Goal: Information Seeking & Learning: Learn about a topic

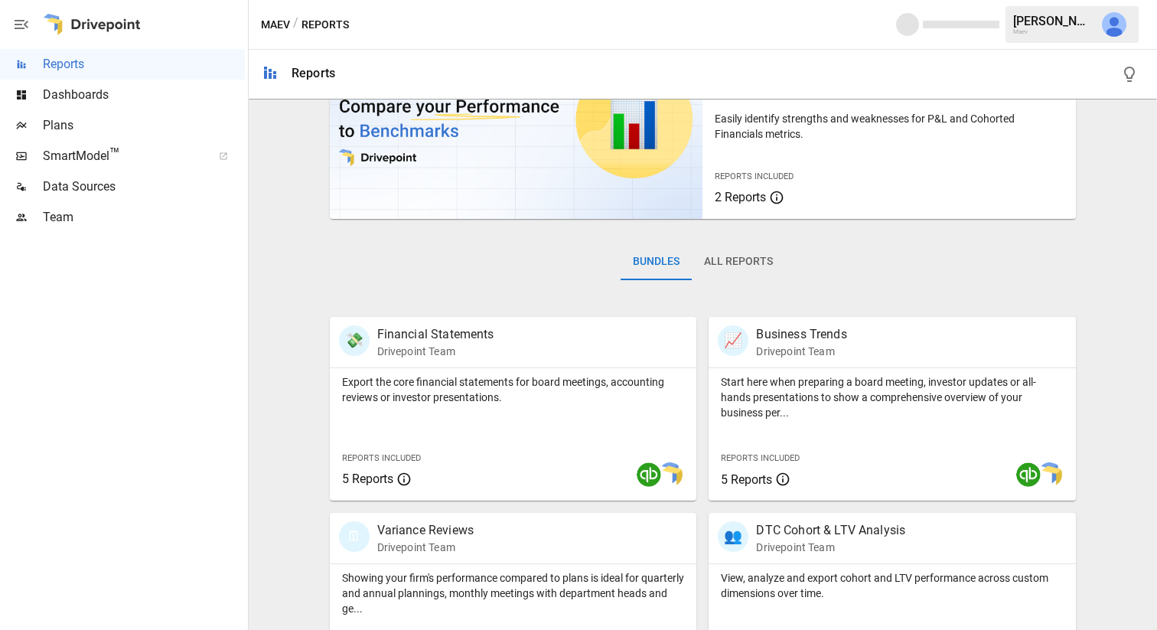
scroll to position [373, 0]
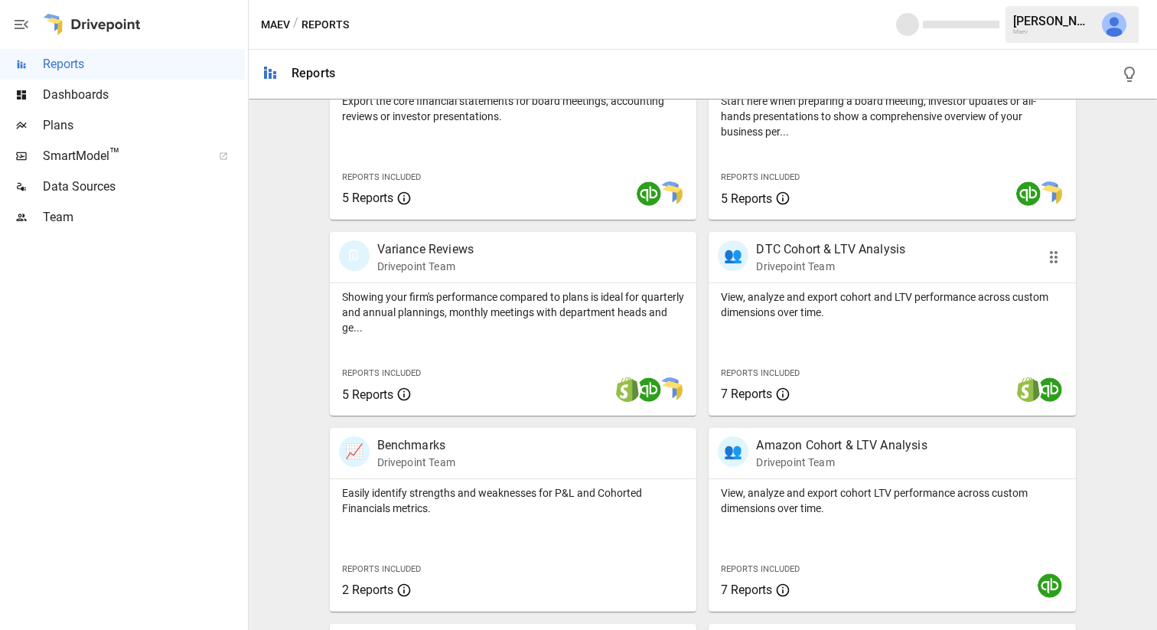
click at [829, 257] on p "DTC Cohort & LTV Analysis" at bounding box center [830, 249] width 149 height 18
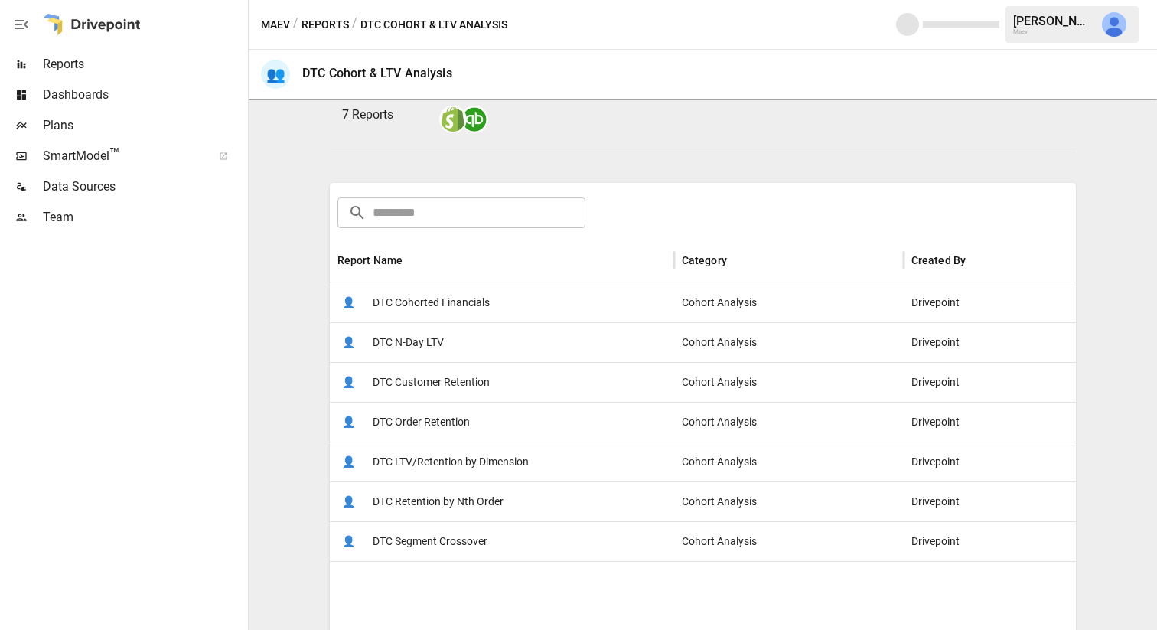
scroll to position [166, 0]
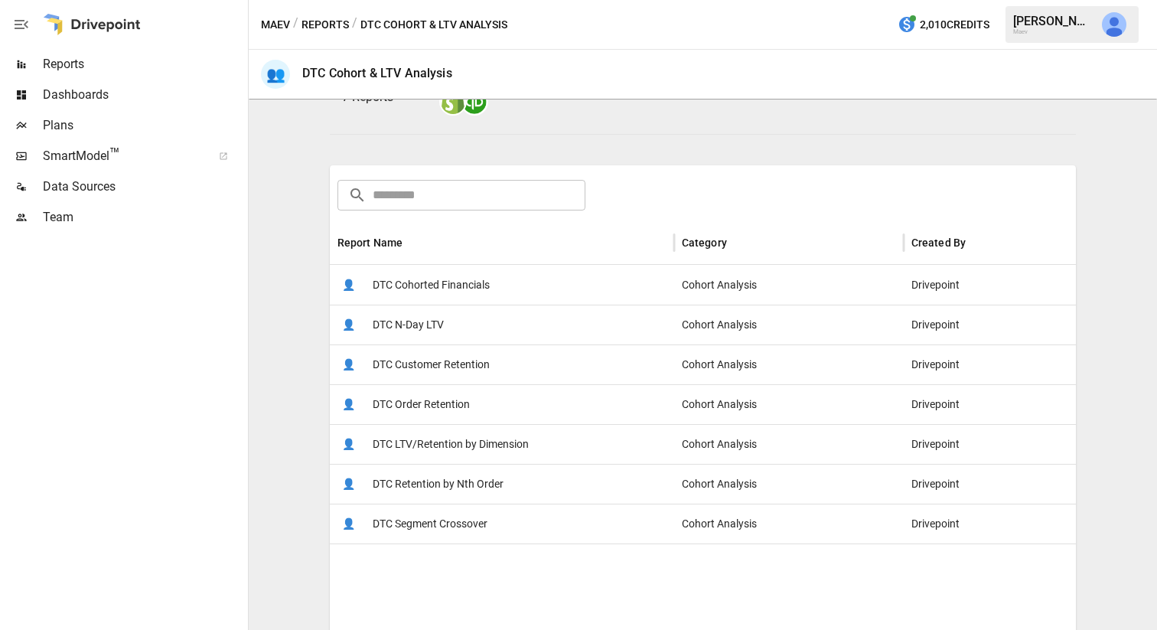
click at [460, 289] on span "DTC Cohorted Financials" at bounding box center [431, 285] width 117 height 39
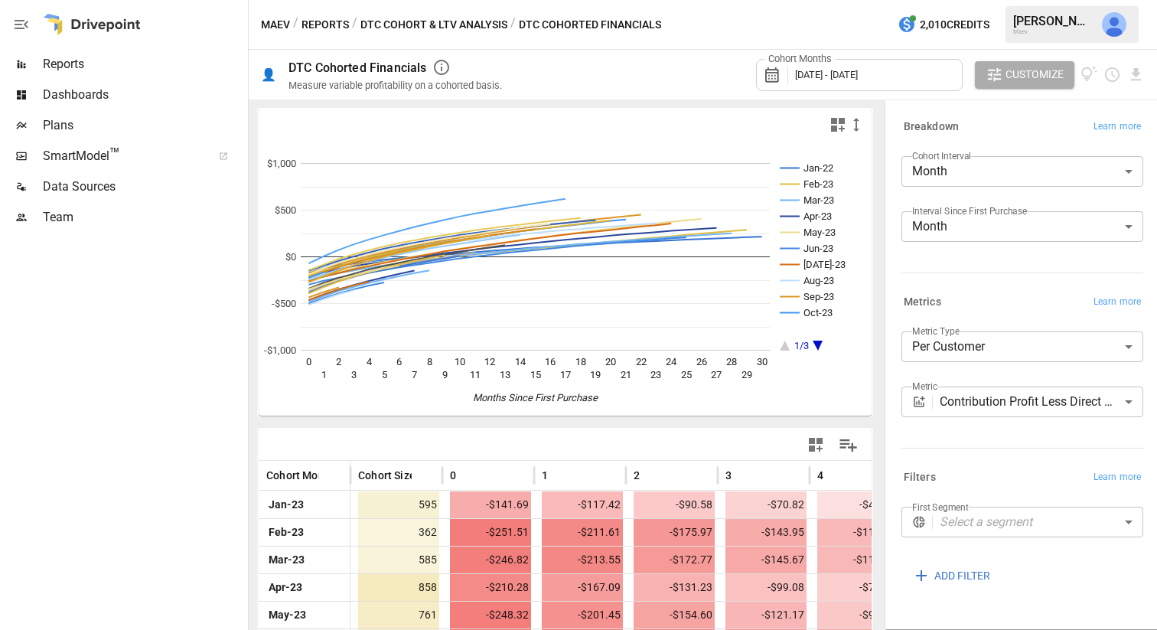
click at [818, 348] on icon "A chart." at bounding box center [818, 346] width 10 height 10
click at [818, 346] on icon "A chart." at bounding box center [818, 346] width 10 height 10
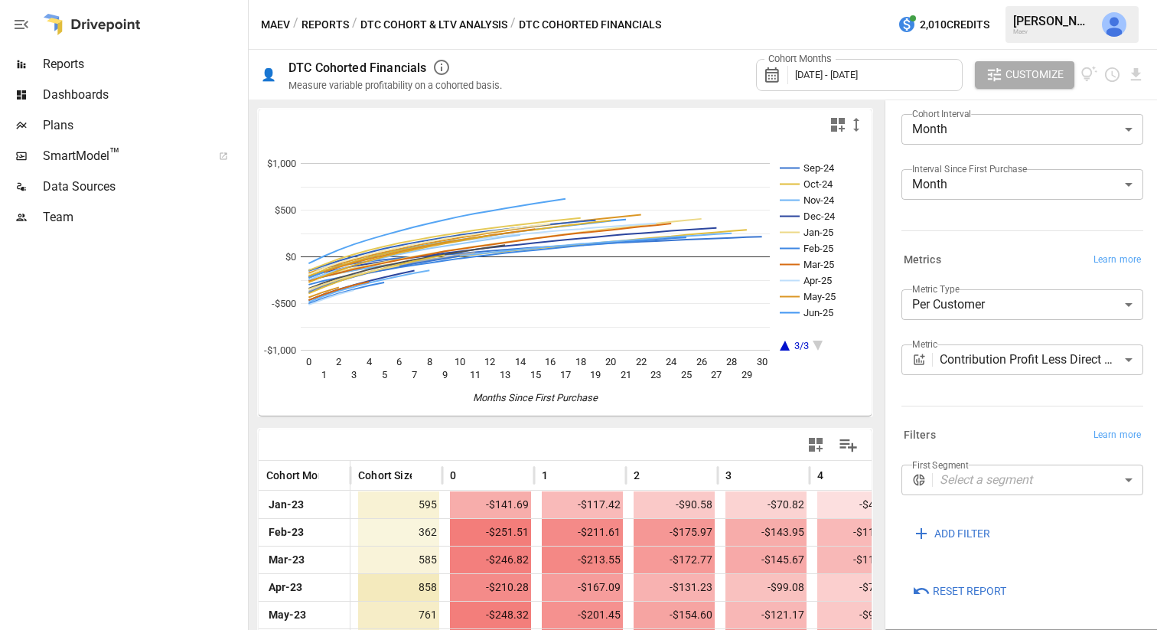
click at [942, 78] on div "Cohort Months [DATE] - [DATE]" at bounding box center [859, 75] width 207 height 32
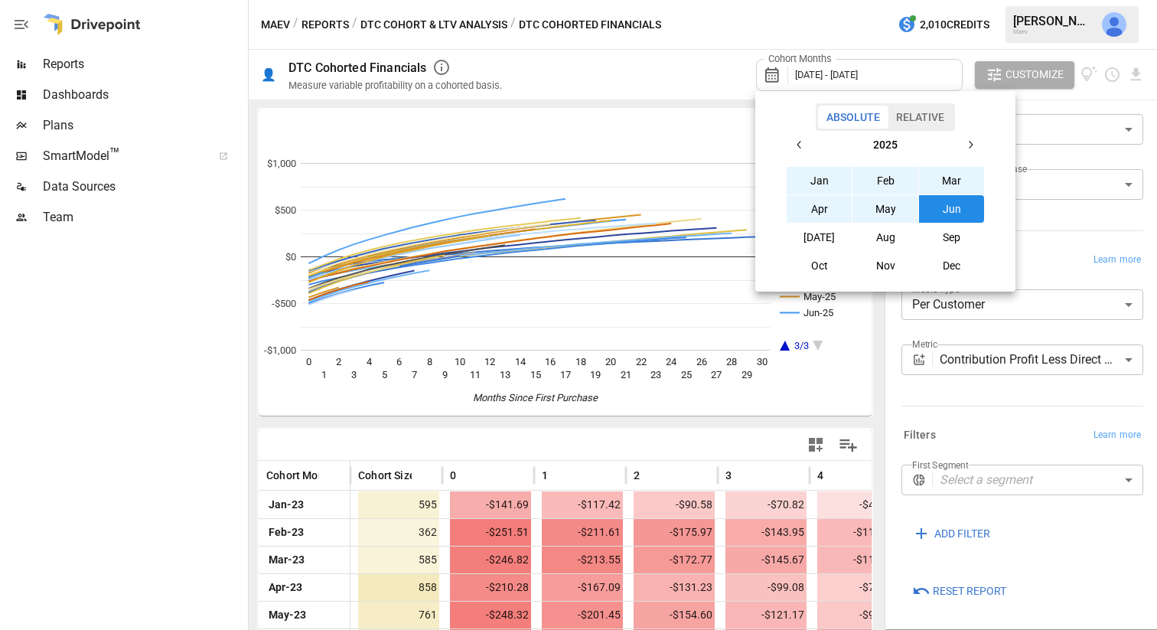
click at [823, 236] on button "[DATE]" at bounding box center [820, 238] width 66 height 28
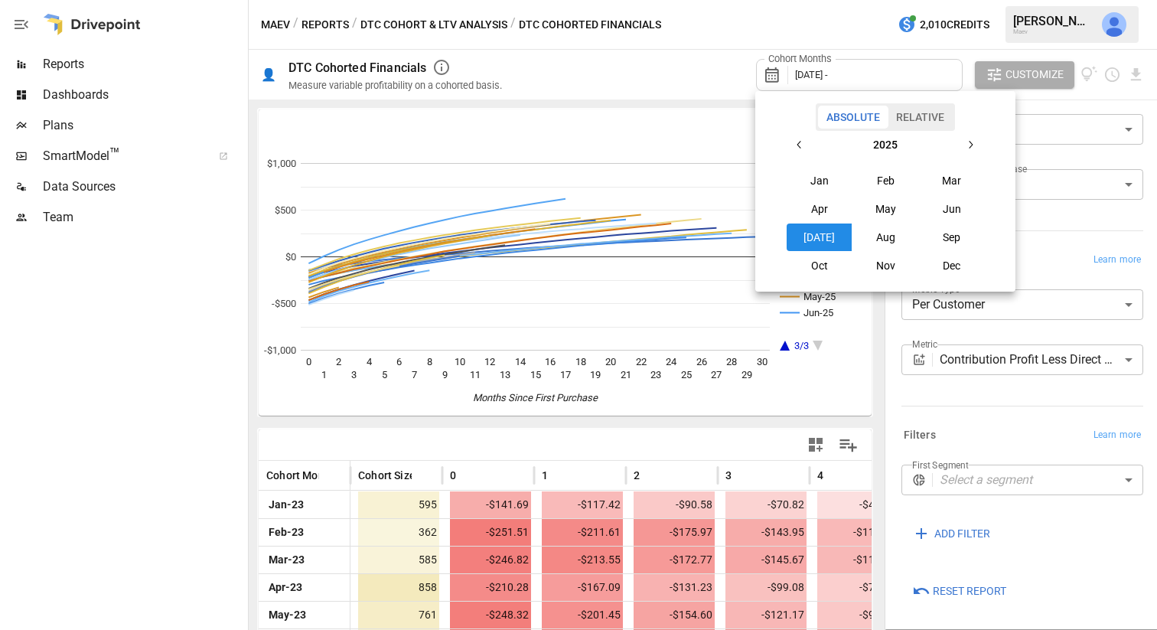
click at [798, 136] on button "button" at bounding box center [800, 145] width 28 height 28
click at [969, 148] on icon "button" at bounding box center [971, 145] width 12 height 12
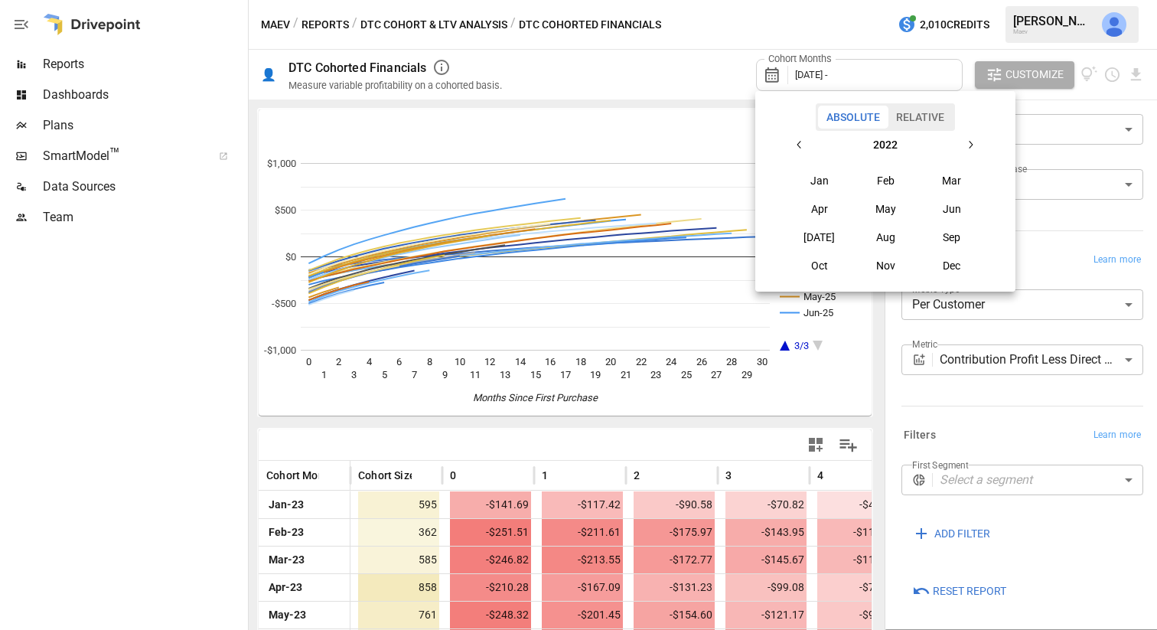
click at [969, 148] on icon "button" at bounding box center [971, 145] width 12 height 12
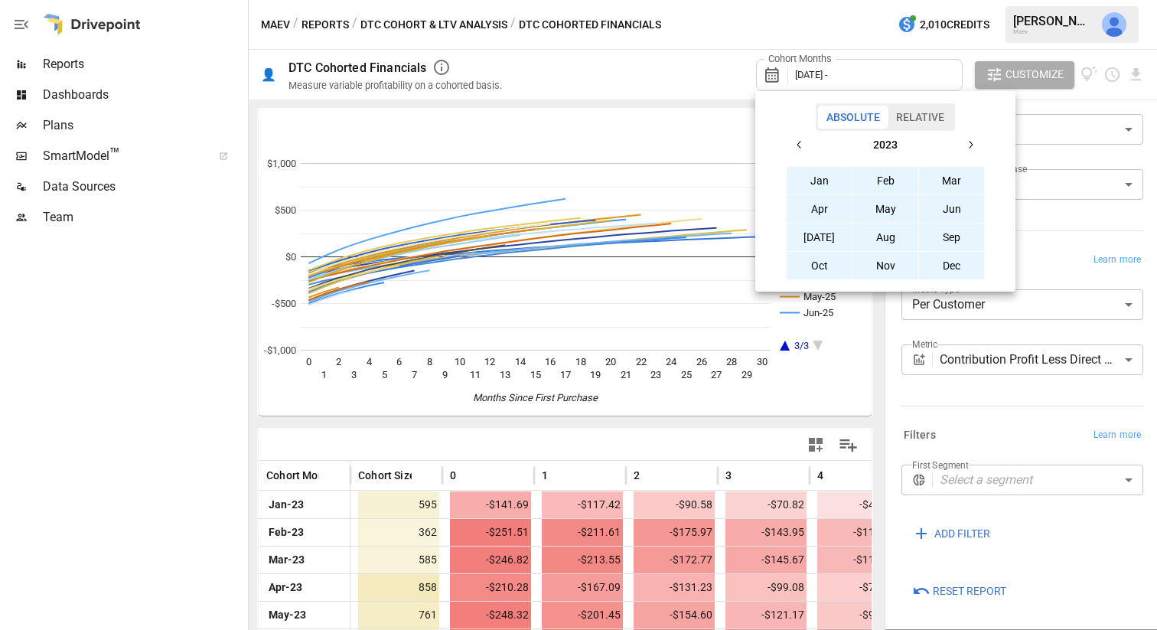
click at [804, 190] on button "Jan" at bounding box center [820, 181] width 66 height 28
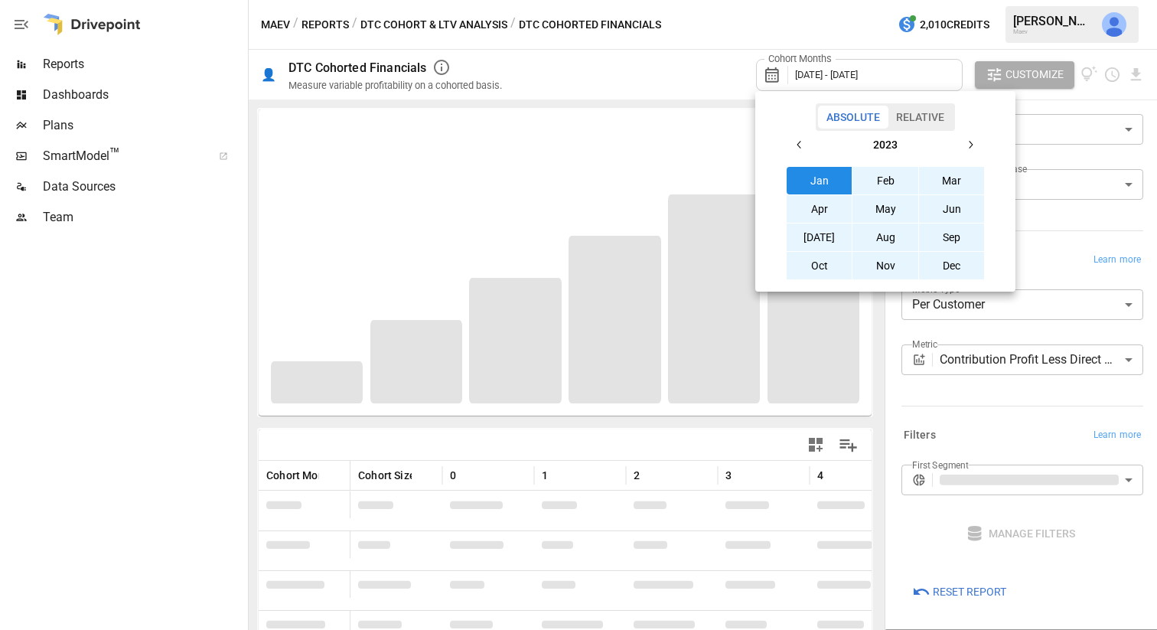
click at [1034, 101] on div at bounding box center [578, 315] width 1157 height 630
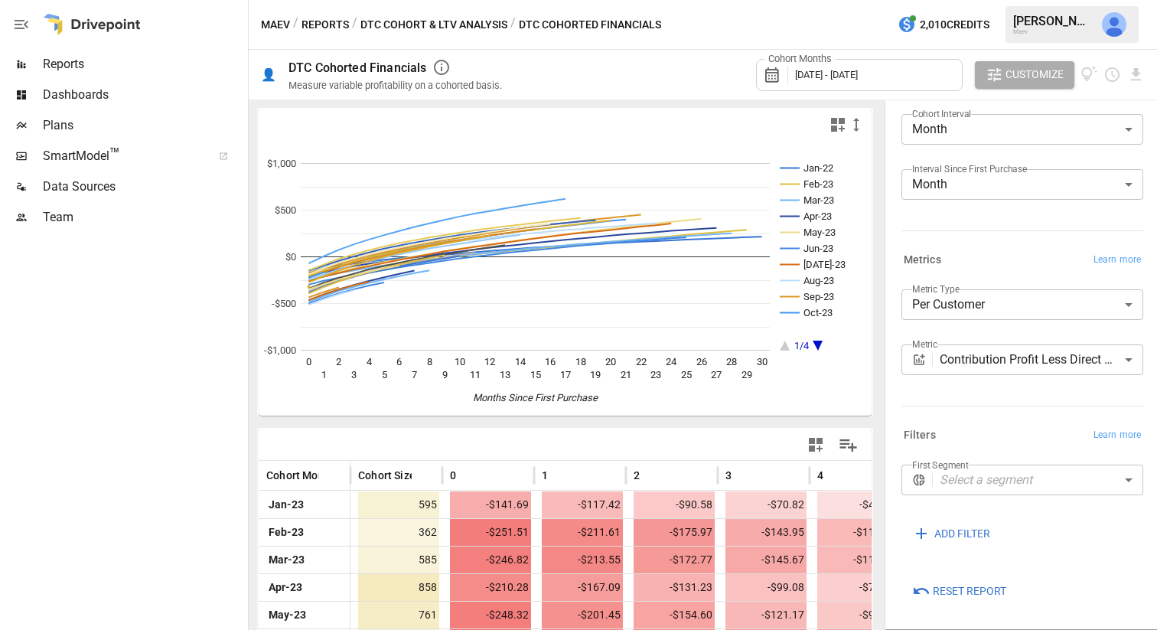
click at [818, 344] on icon "A chart." at bounding box center [818, 346] width 10 height 10
click at [943, 75] on div "Cohort Months [DATE] - [DATE]" at bounding box center [859, 75] width 207 height 32
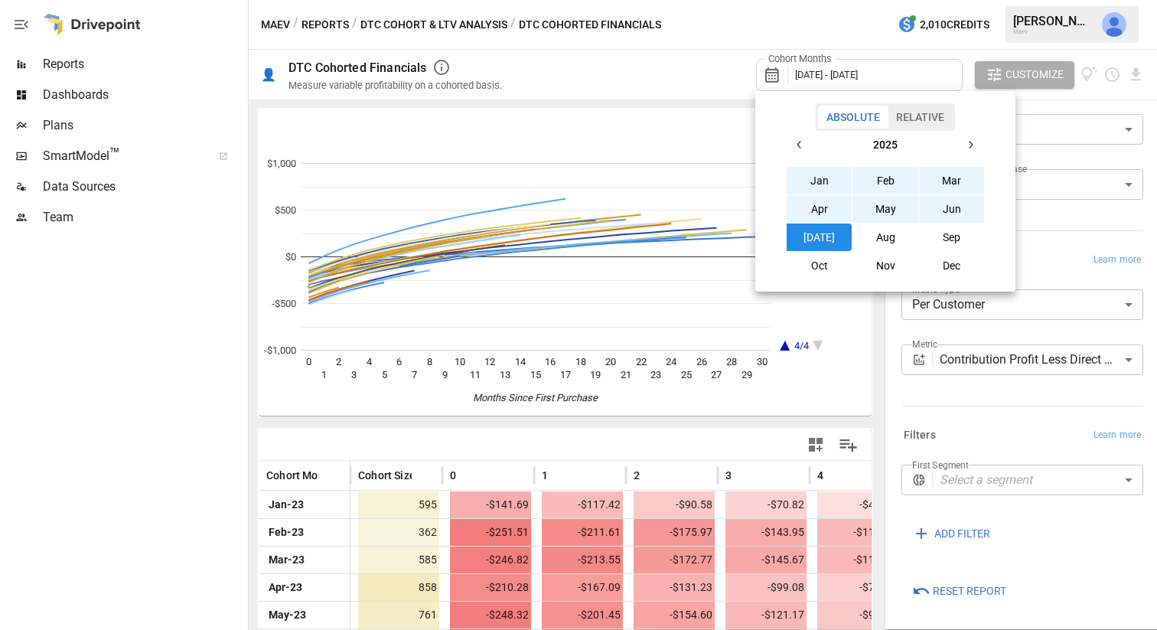
click at [968, 142] on icon "button" at bounding box center [971, 145] width 12 height 12
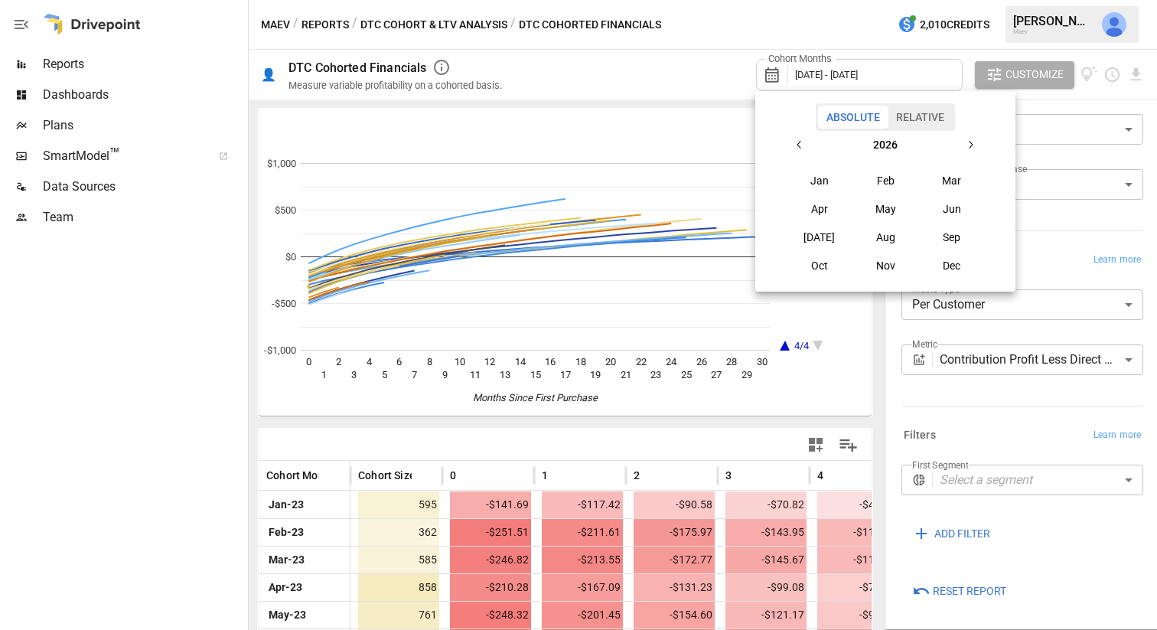
click at [799, 139] on icon "button" at bounding box center [800, 145] width 12 height 12
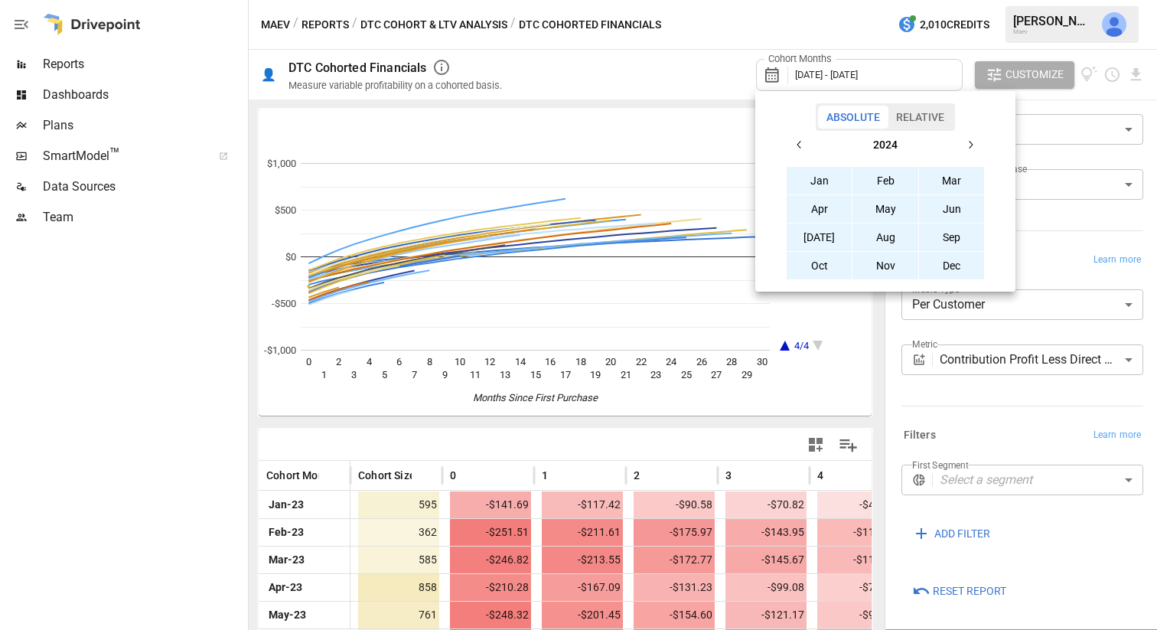
click at [817, 175] on button "Jan" at bounding box center [820, 181] width 66 height 28
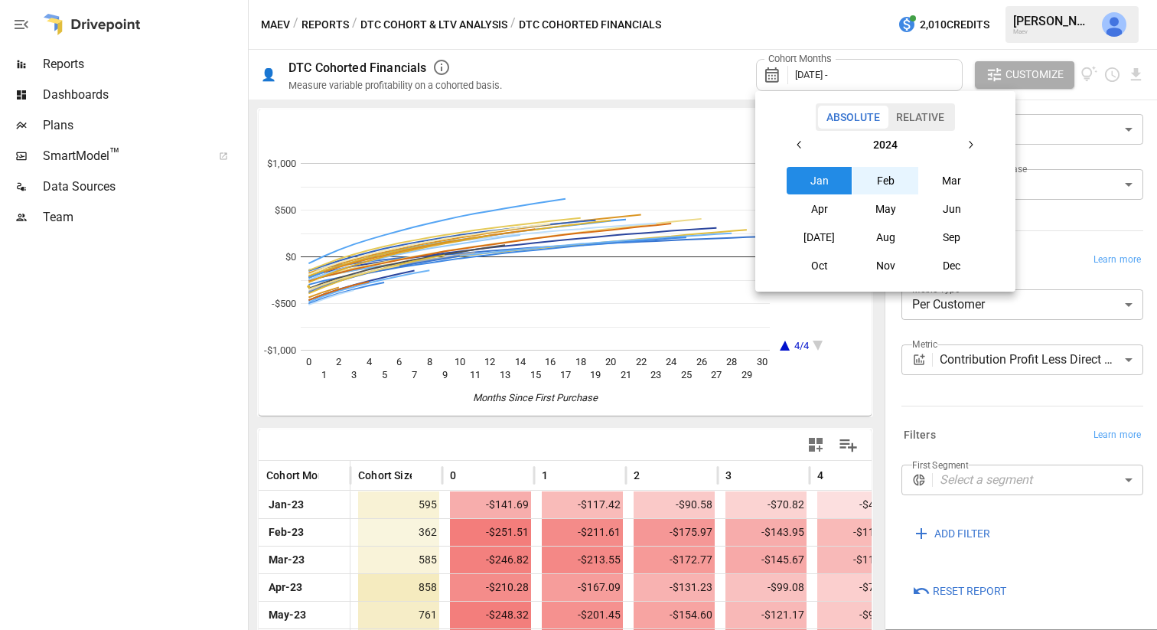
click at [968, 142] on icon "button" at bounding box center [971, 145] width 12 height 12
click at [804, 143] on icon "button" at bounding box center [800, 145] width 12 height 12
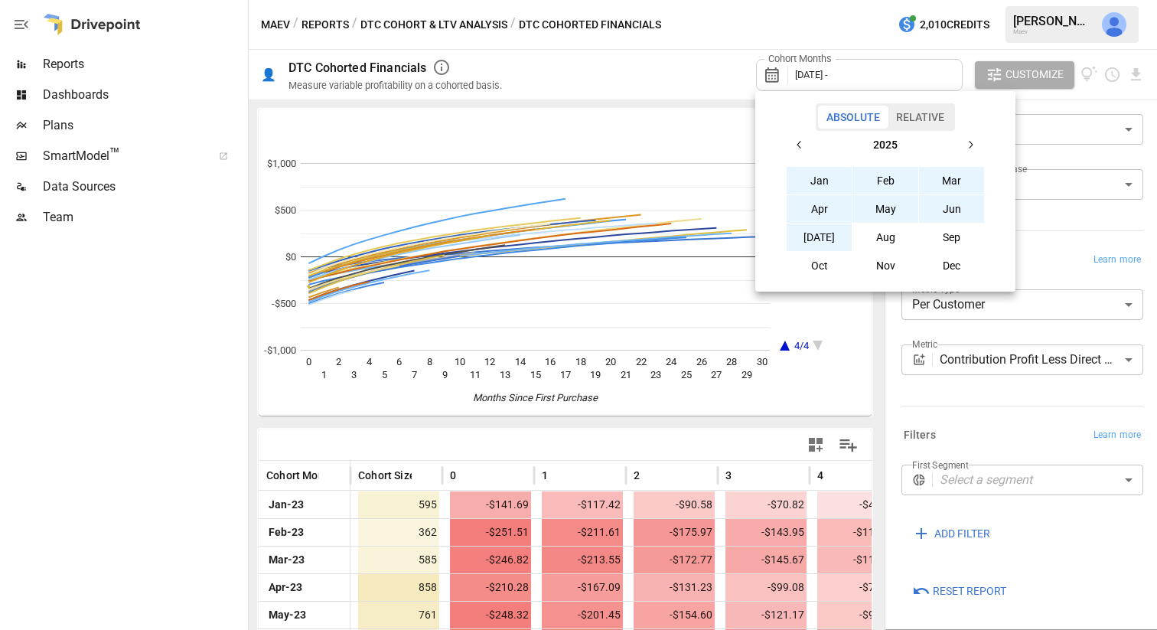
click at [813, 240] on button "[DATE]" at bounding box center [820, 238] width 66 height 28
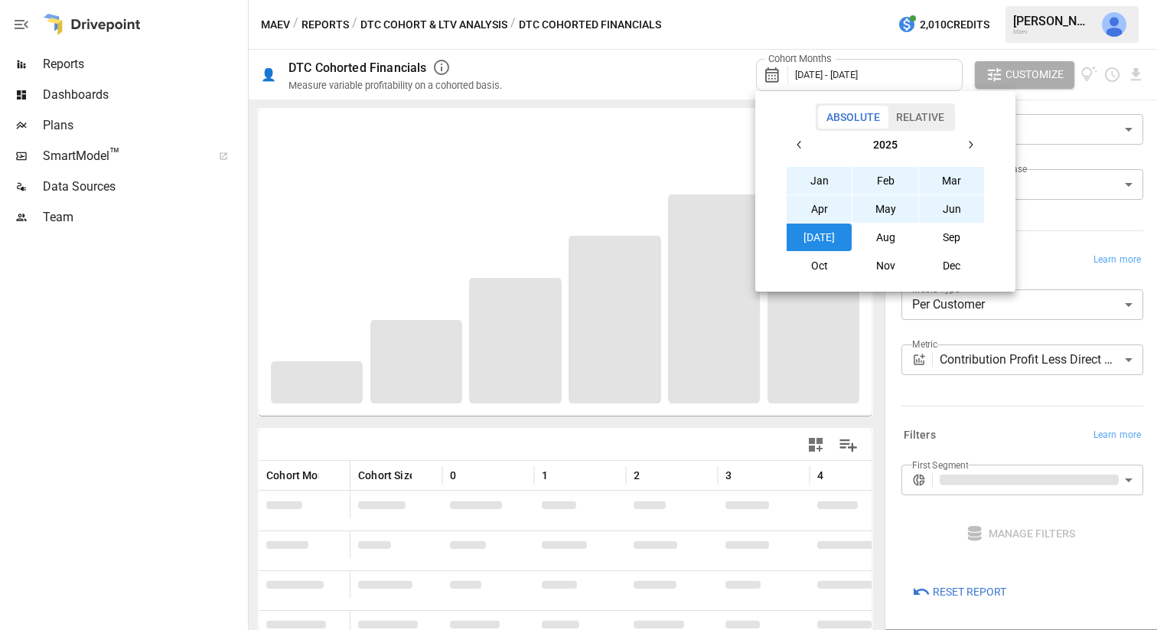
click at [960, 49] on div at bounding box center [578, 315] width 1157 height 630
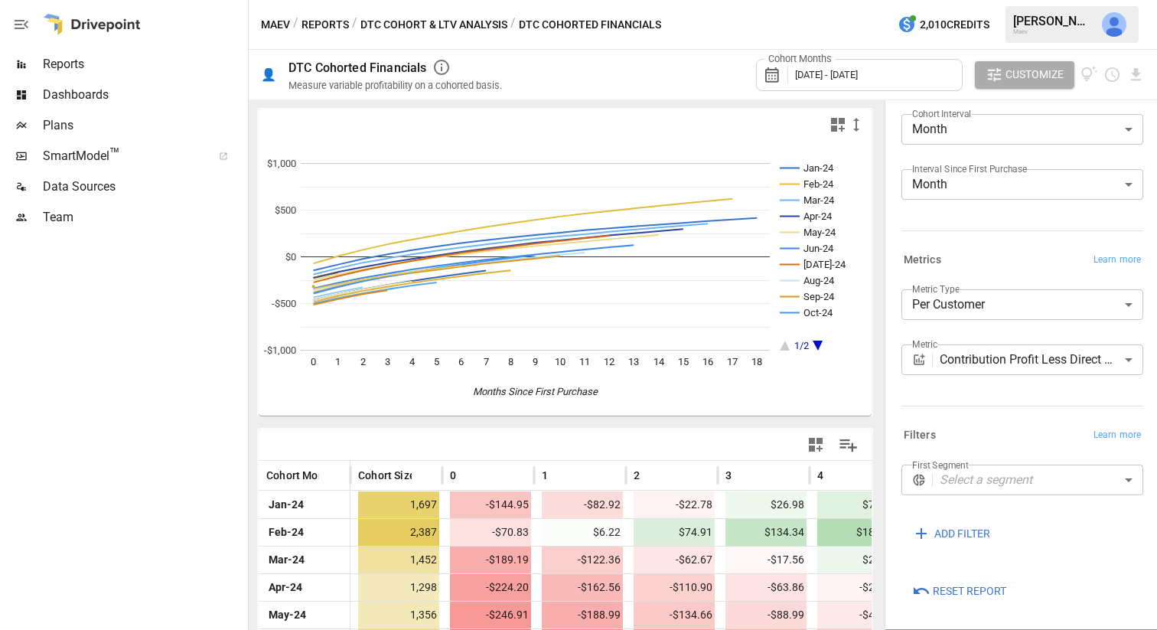
click at [815, 344] on rect "A chart." at bounding box center [815, 257] width 70 height 188
click at [820, 342] on icon "A chart." at bounding box center [818, 346] width 10 height 10
click at [820, 348] on rect "A chart." at bounding box center [815, 257] width 70 height 188
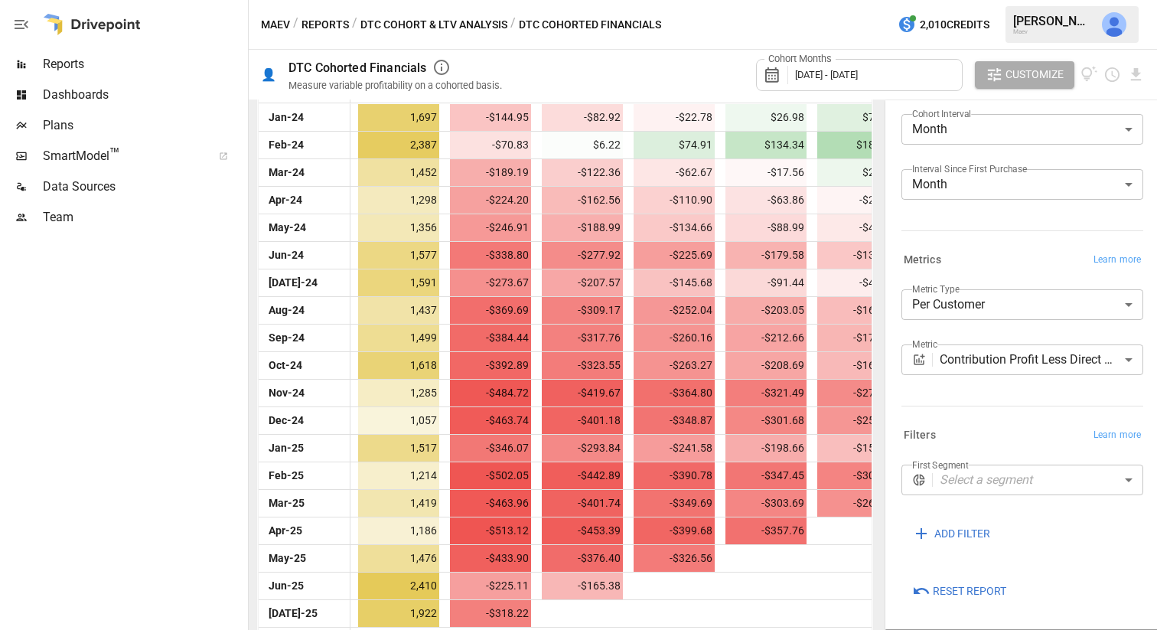
scroll to position [406, 0]
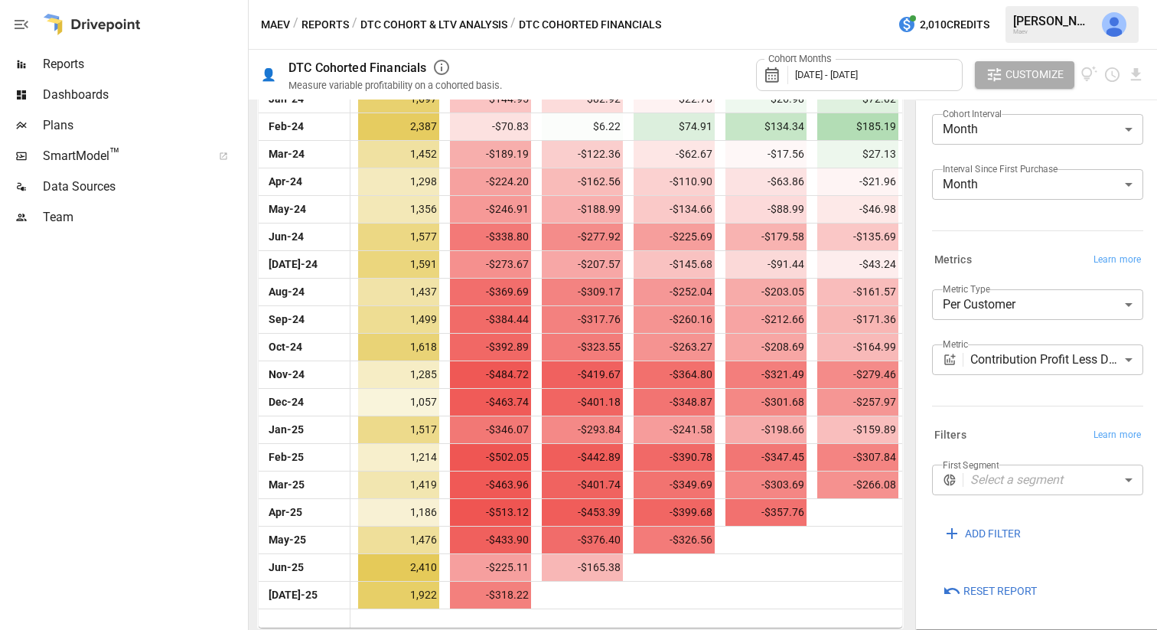
drag, startPoint x: 881, startPoint y: 459, endPoint x: 981, endPoint y: 454, distance: 99.6
click at [981, 454] on div "**********" at bounding box center [1034, 365] width 245 height 531
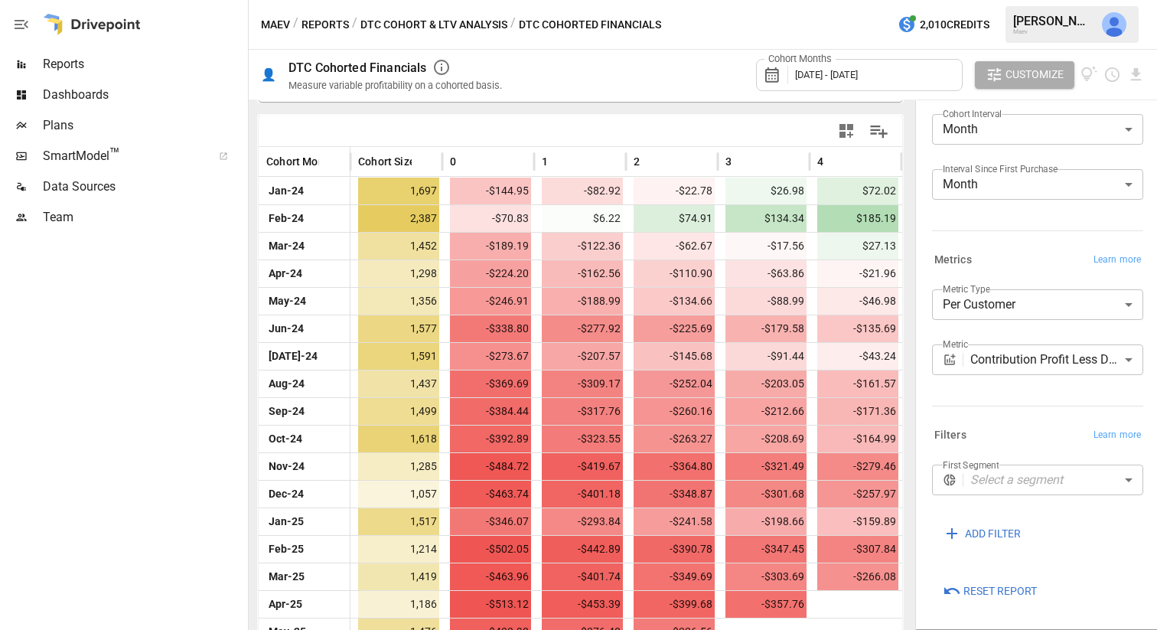
scroll to position [309, 0]
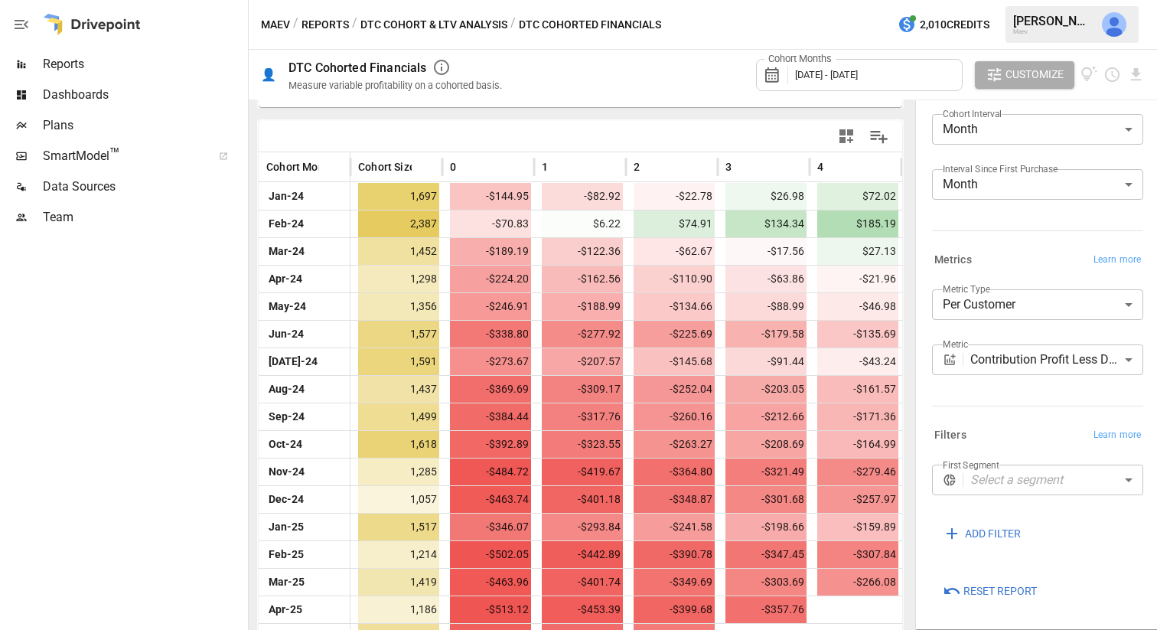
drag, startPoint x: 912, startPoint y: 440, endPoint x: 1067, endPoint y: 439, distance: 155.4
click at [1067, 439] on div "**********" at bounding box center [1034, 365] width 245 height 531
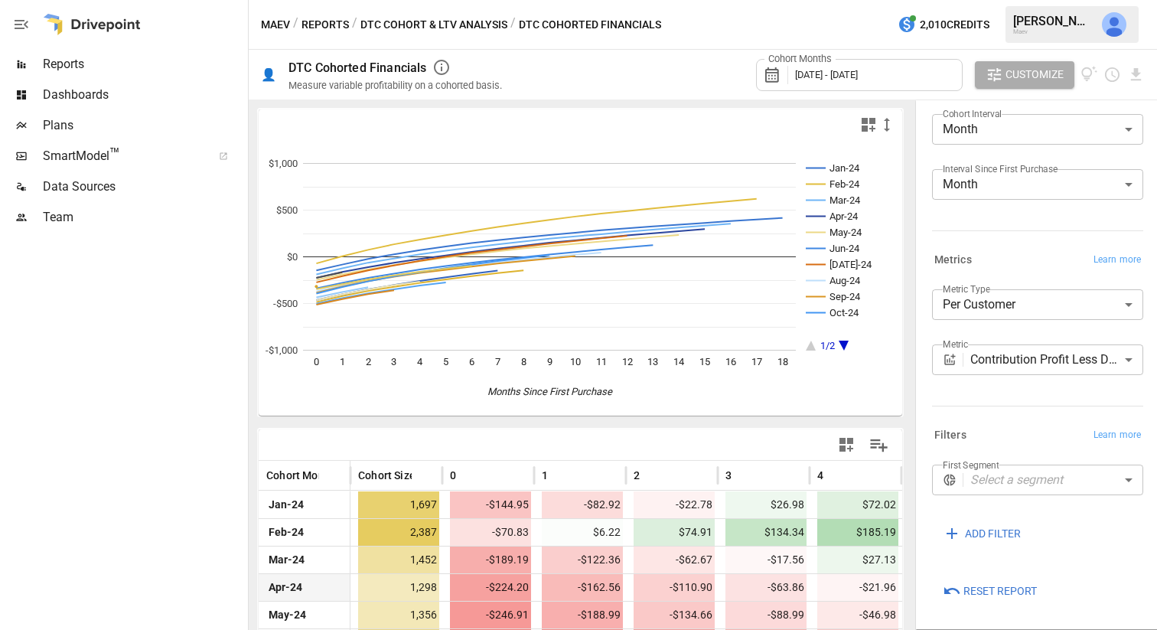
scroll to position [12, 0]
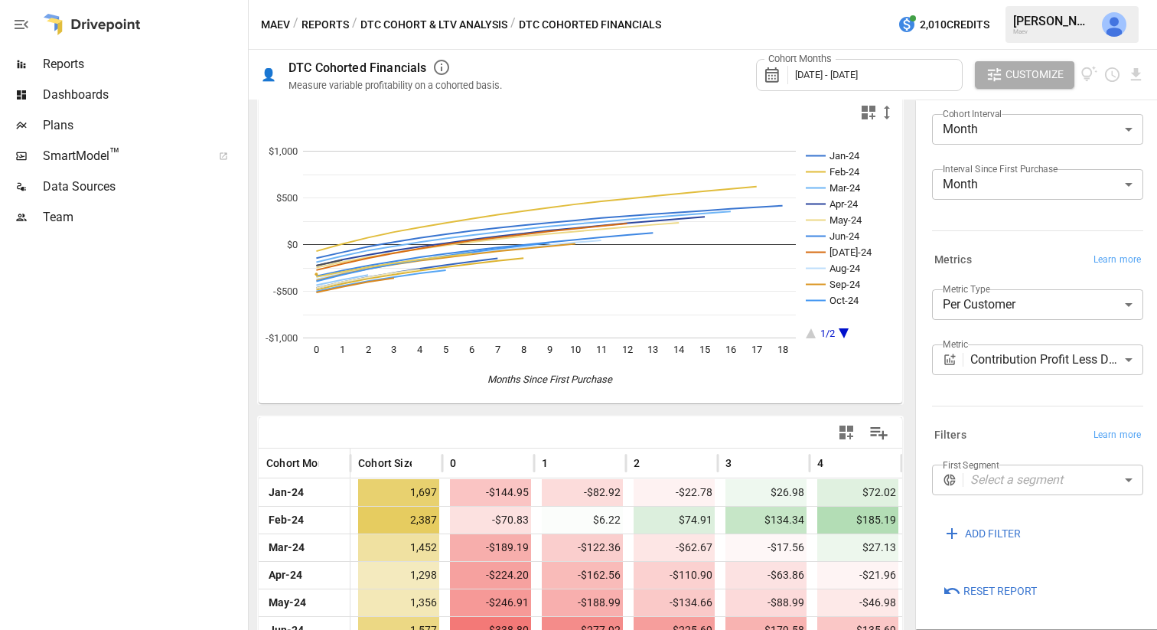
click at [1108, 0] on body "Reports Dashboards Plans SmartModel ™ Data Sources Team Maev / Reports / DTC Co…" at bounding box center [578, 0] width 1157 height 0
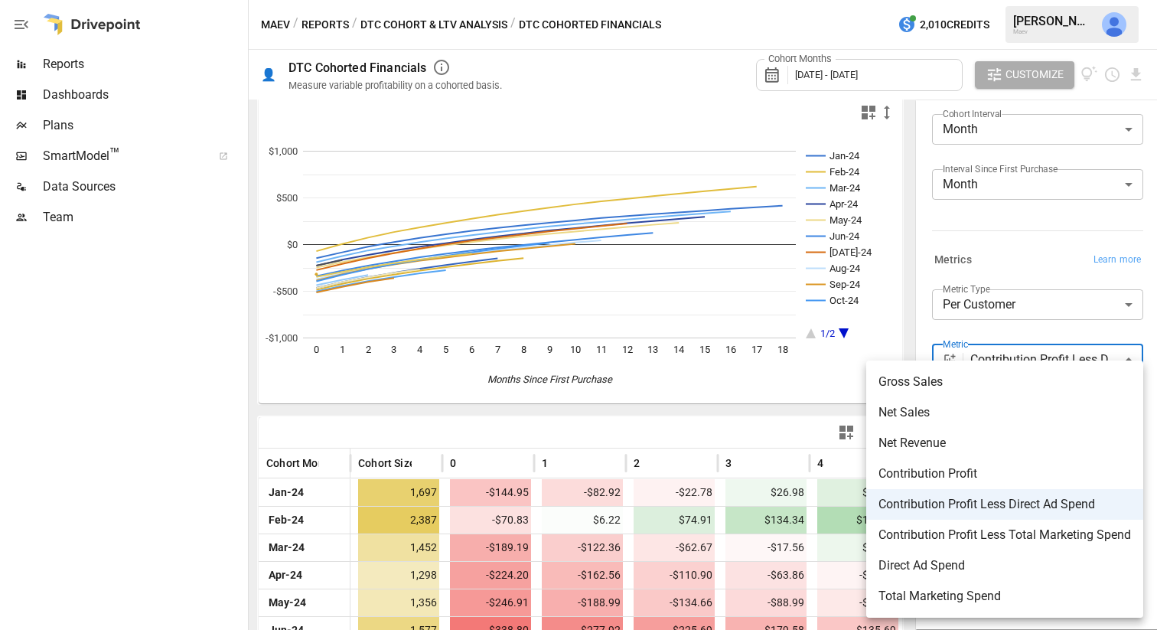
click at [142, 273] on div at bounding box center [578, 315] width 1157 height 630
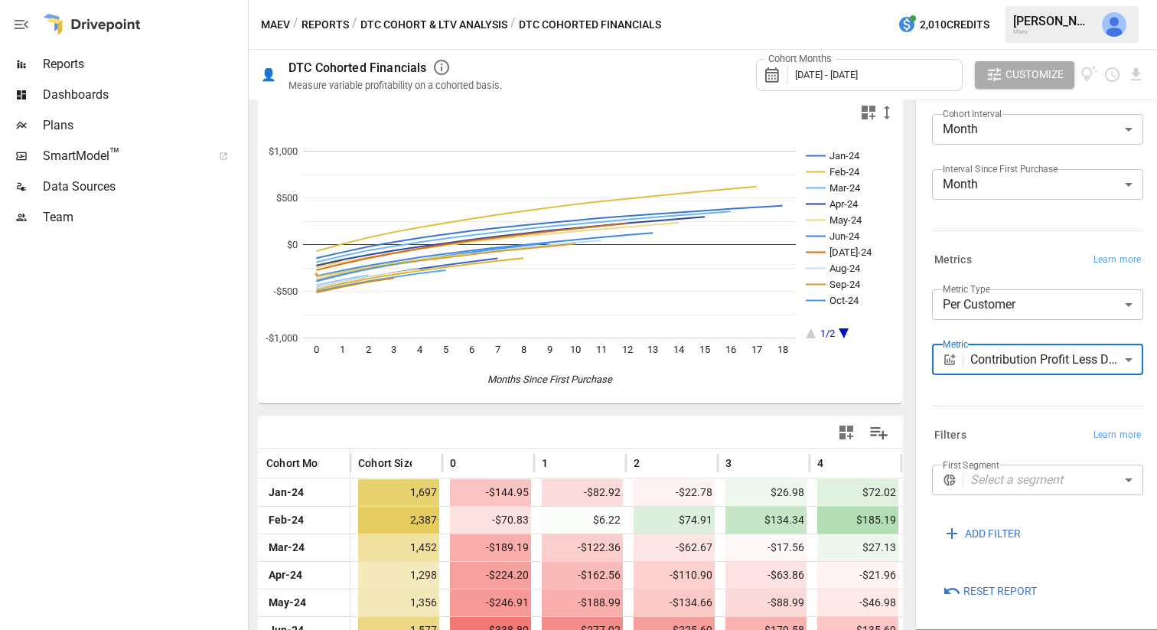
click at [83, 90] on span "Dashboards" at bounding box center [144, 95] width 202 height 18
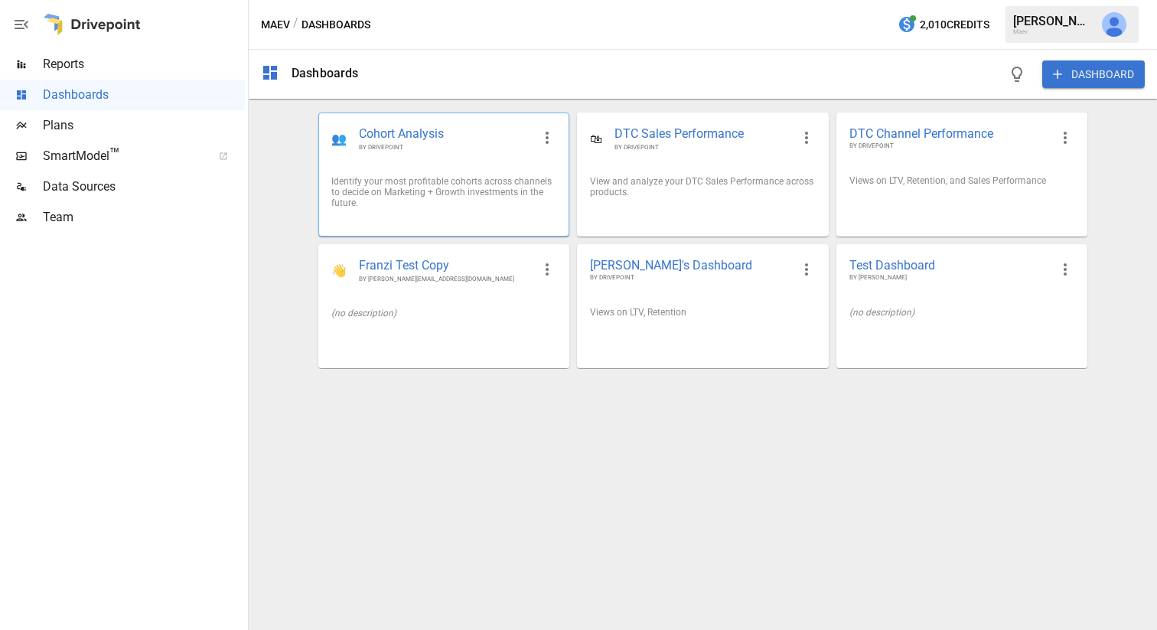
click at [380, 136] on span "Cohort Analysis" at bounding box center [445, 135] width 173 height 18
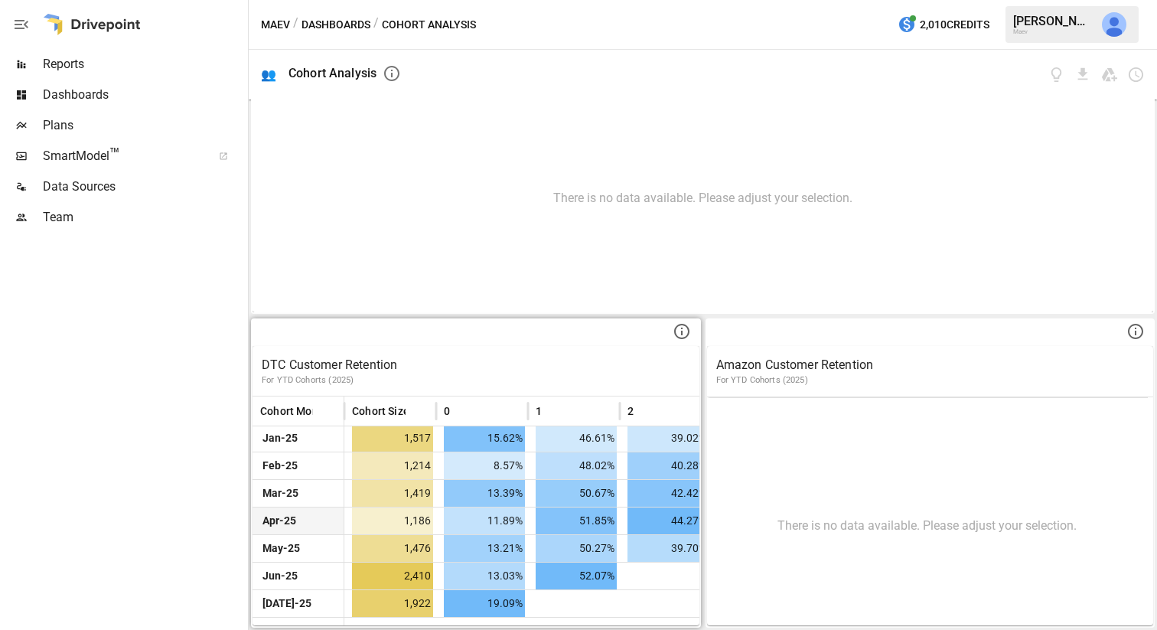
scroll to position [5, 0]
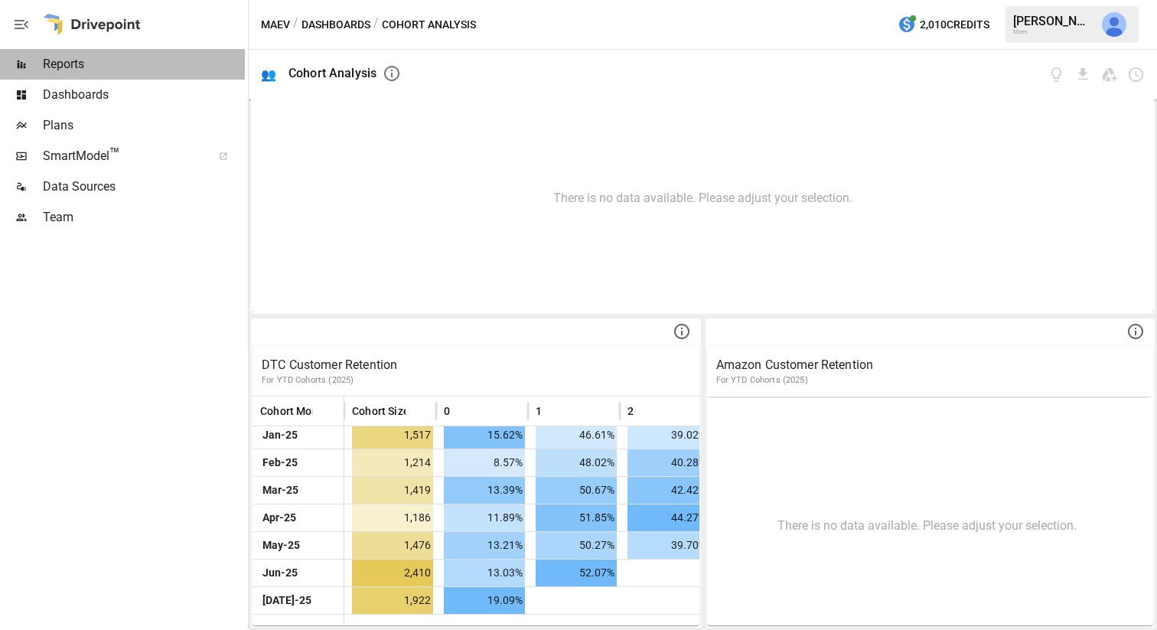
click at [64, 57] on span "Reports" at bounding box center [144, 64] width 202 height 18
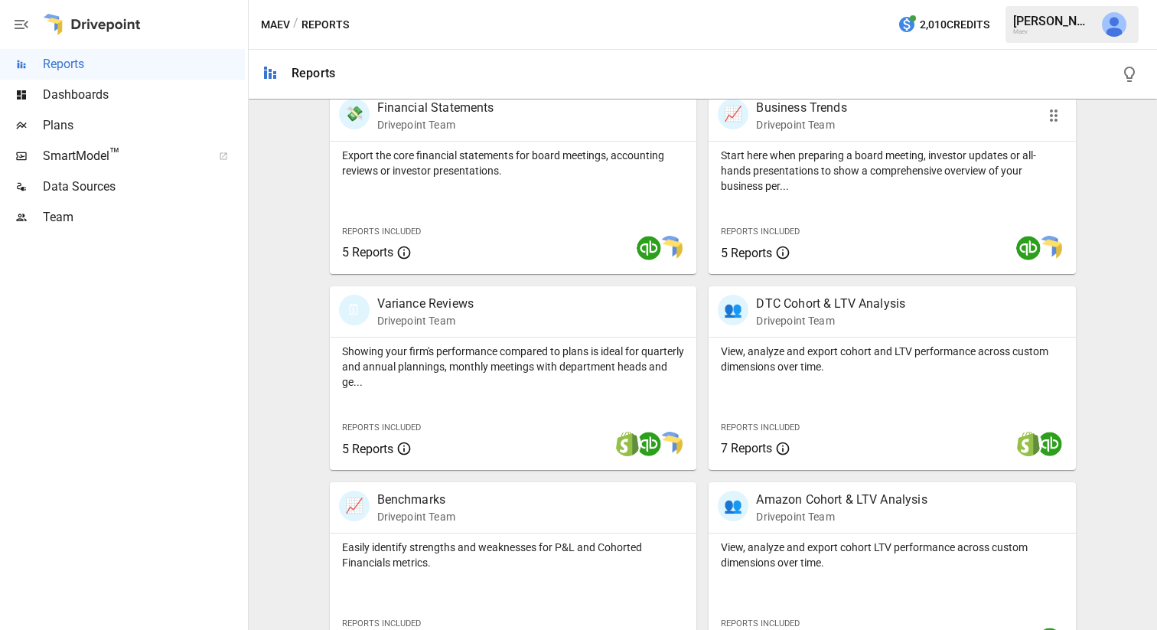
scroll to position [321, 0]
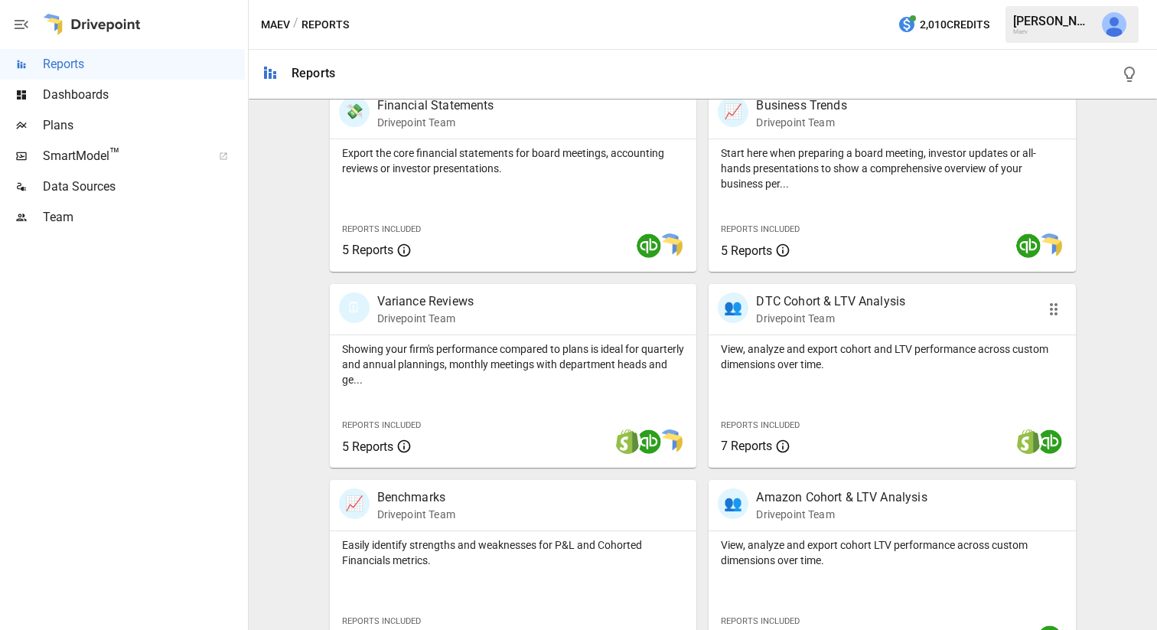
click at [808, 294] on p "DTC Cohort & LTV Analysis" at bounding box center [830, 301] width 149 height 18
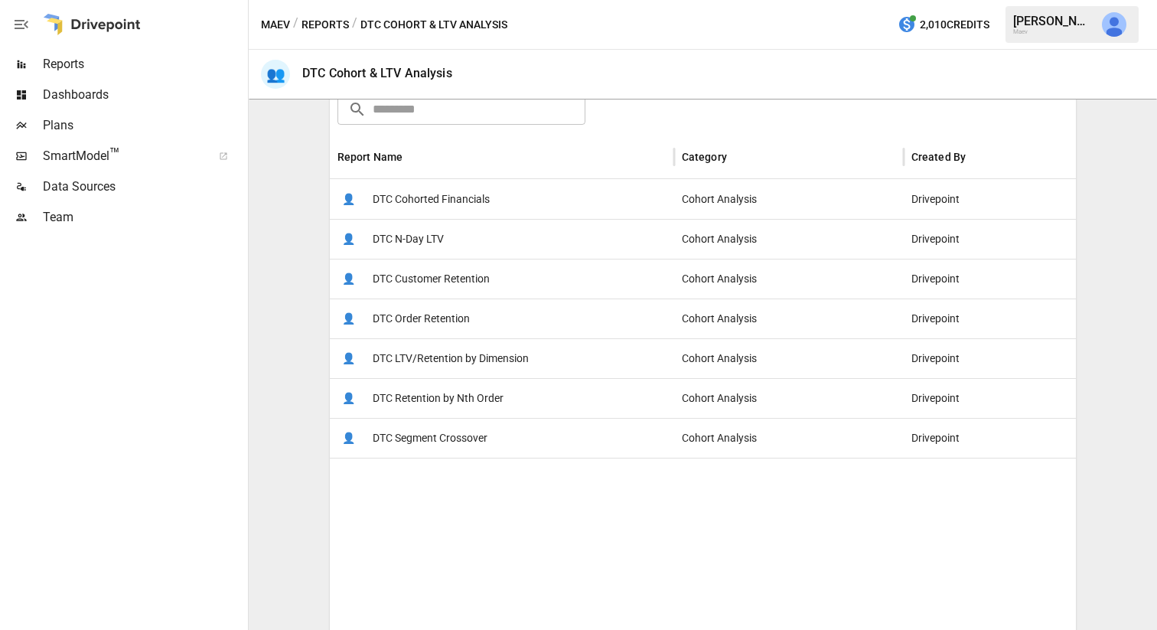
scroll to position [309, 0]
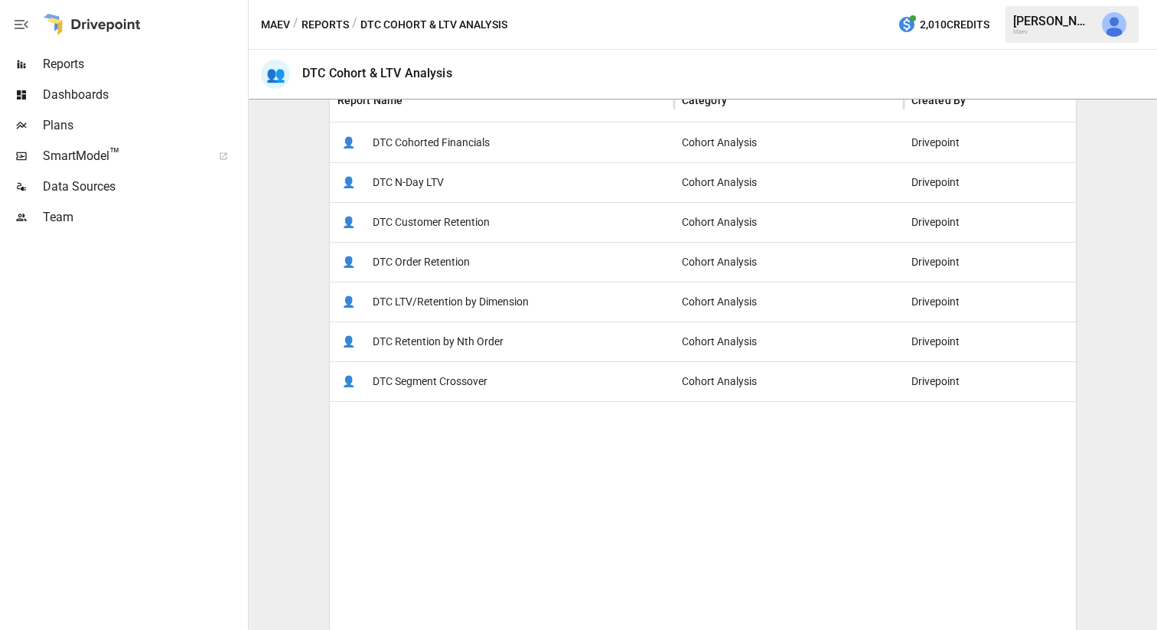
click at [455, 348] on span "DTC Retention by Nth Order" at bounding box center [438, 341] width 131 height 39
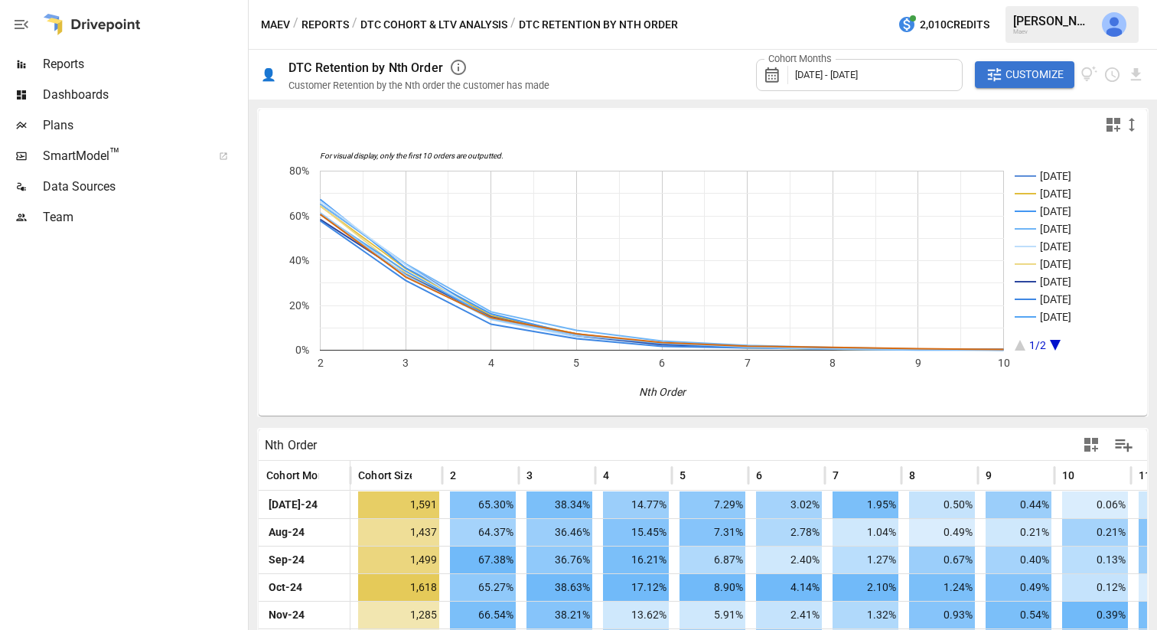
click at [945, 71] on div "Cohort Months [DATE] - [DATE]" at bounding box center [859, 75] width 207 height 32
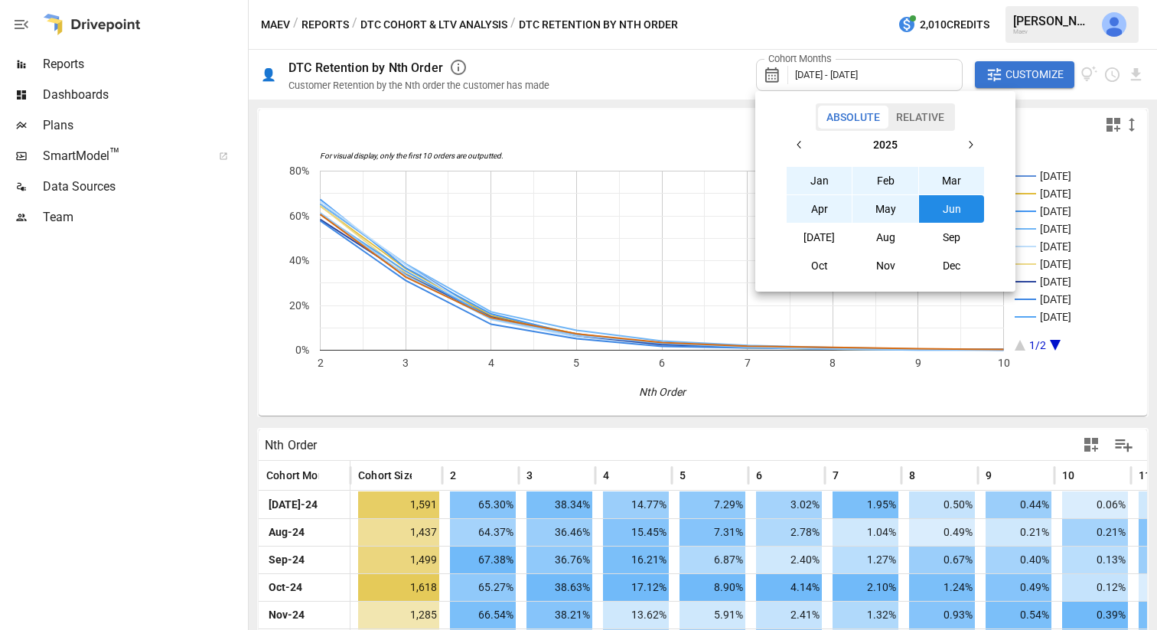
click at [816, 232] on button "[DATE]" at bounding box center [820, 238] width 66 height 28
click at [828, 175] on button "Jan" at bounding box center [820, 181] width 66 height 28
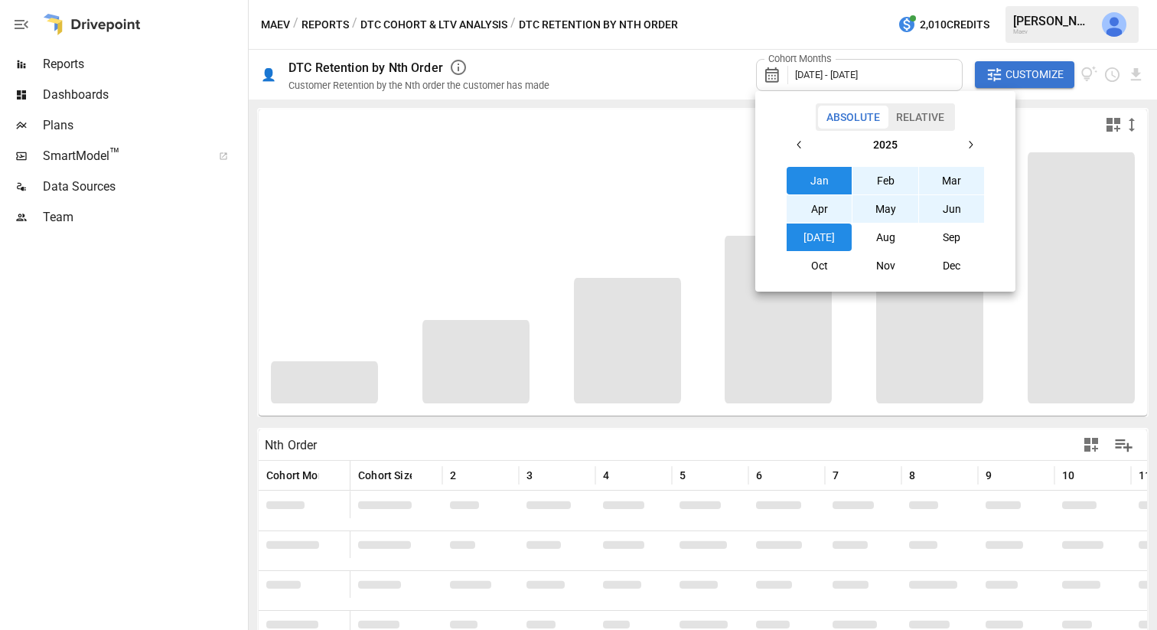
click at [795, 139] on icon "button" at bounding box center [800, 145] width 12 height 12
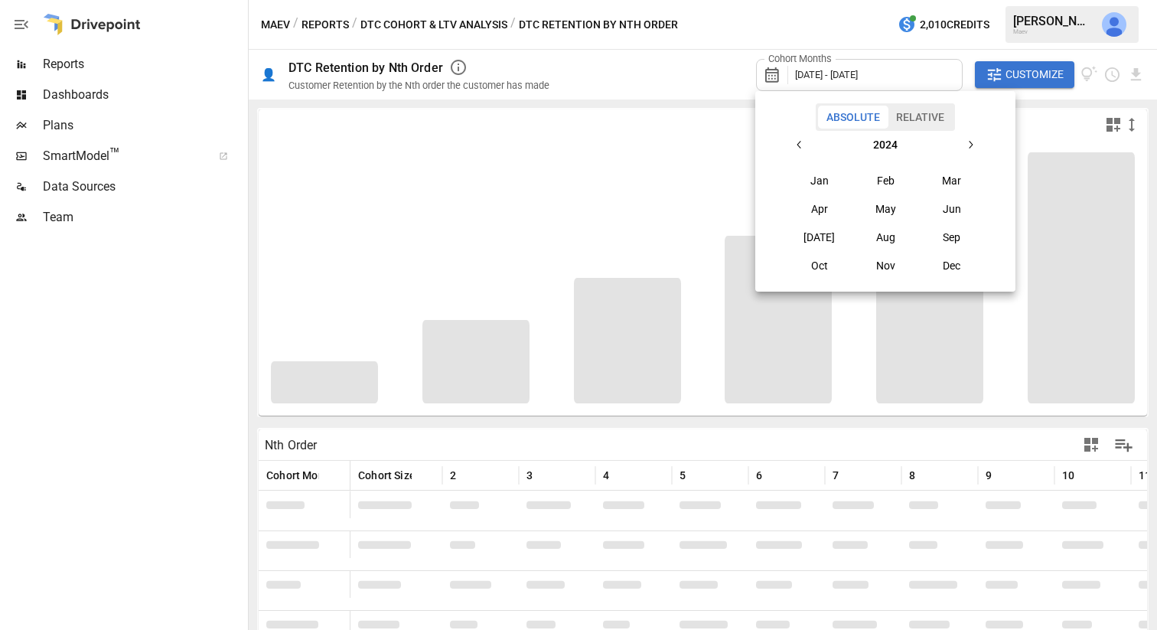
click at [806, 175] on button "Jan" at bounding box center [820, 181] width 66 height 28
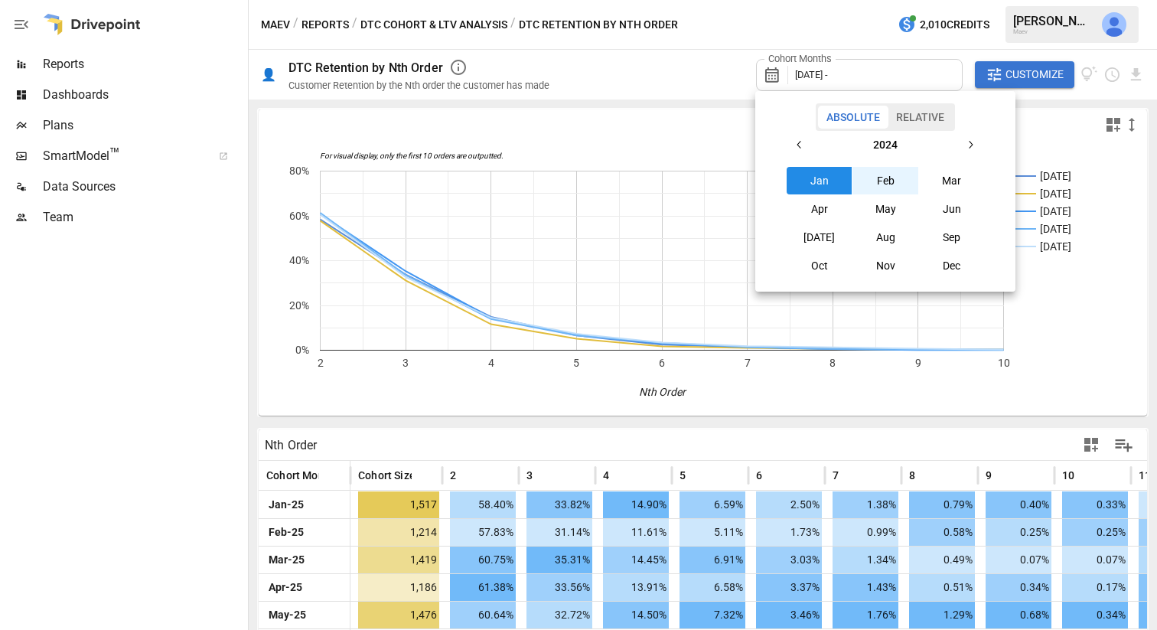
click at [964, 141] on button "button" at bounding box center [971, 145] width 28 height 28
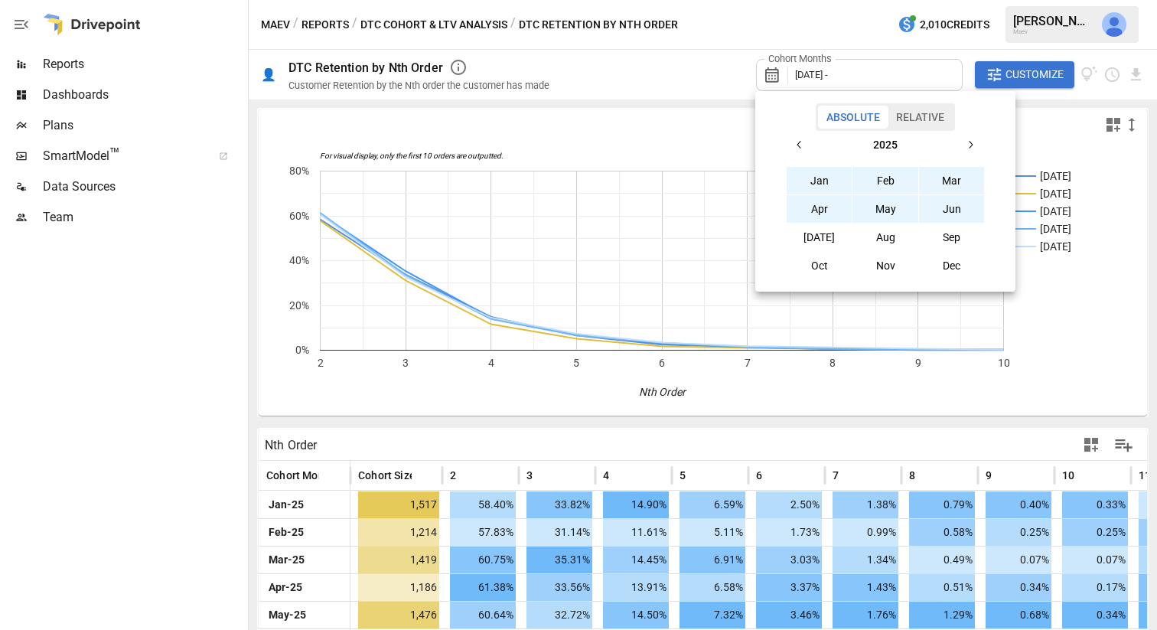
click at [943, 205] on button "Jun" at bounding box center [952, 209] width 66 height 28
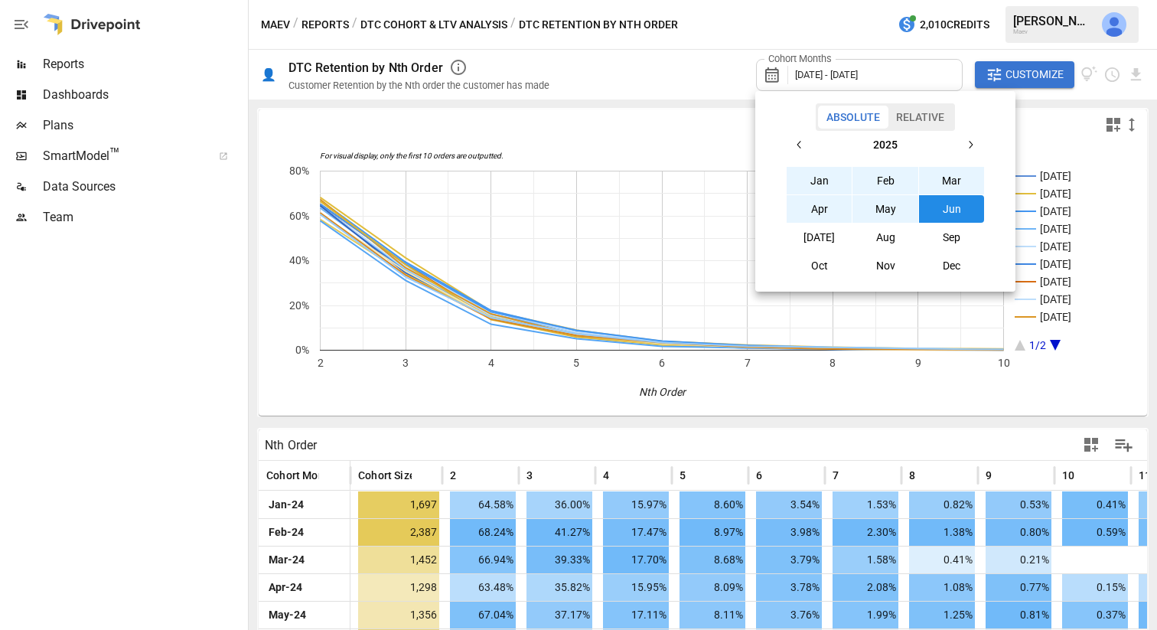
click at [177, 193] on div at bounding box center [578, 315] width 1157 height 630
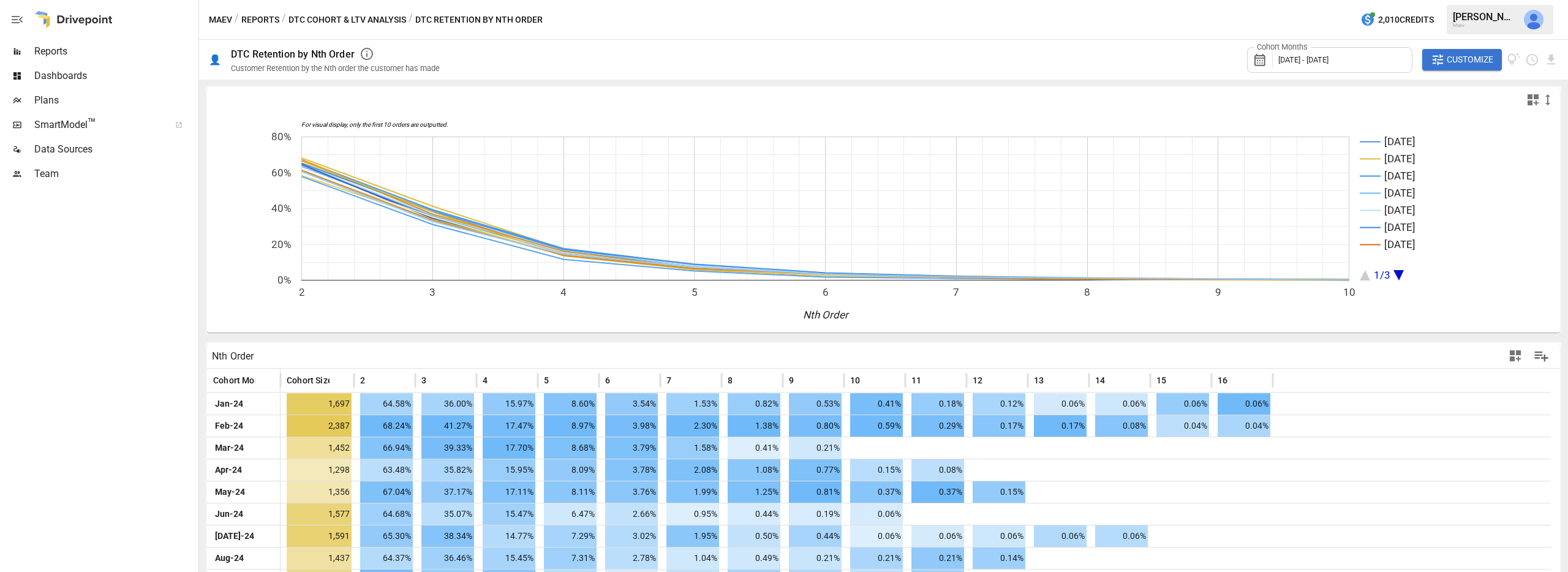
click at [76, 53] on span "Reports" at bounding box center [115, 51] width 162 height 14
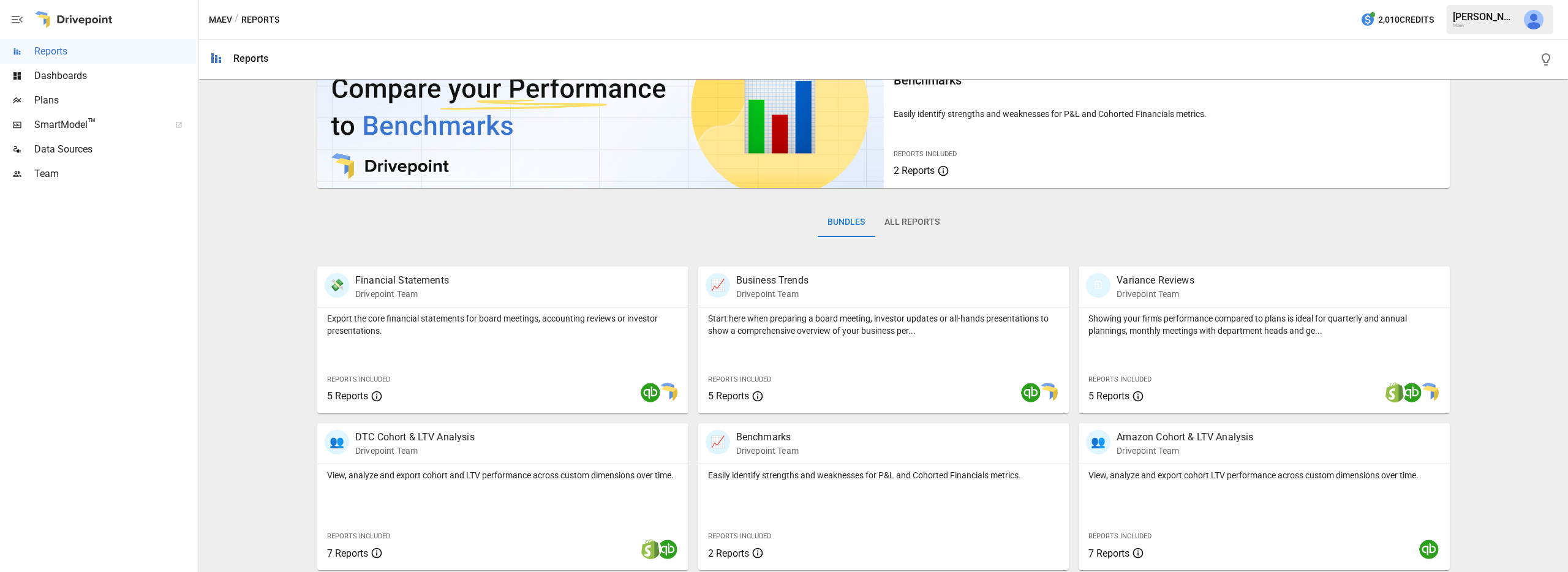
scroll to position [75, 0]
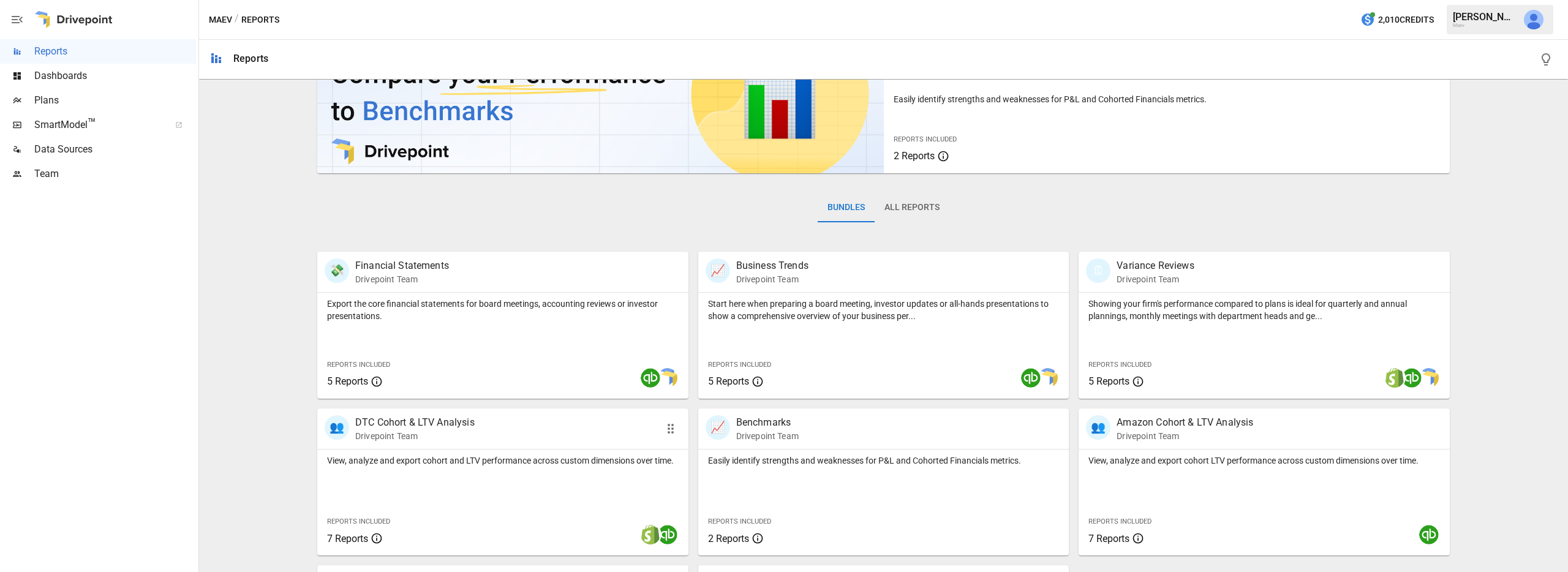
click at [462, 422] on p "DTC Cohort & LTV Analysis" at bounding box center [414, 422] width 119 height 14
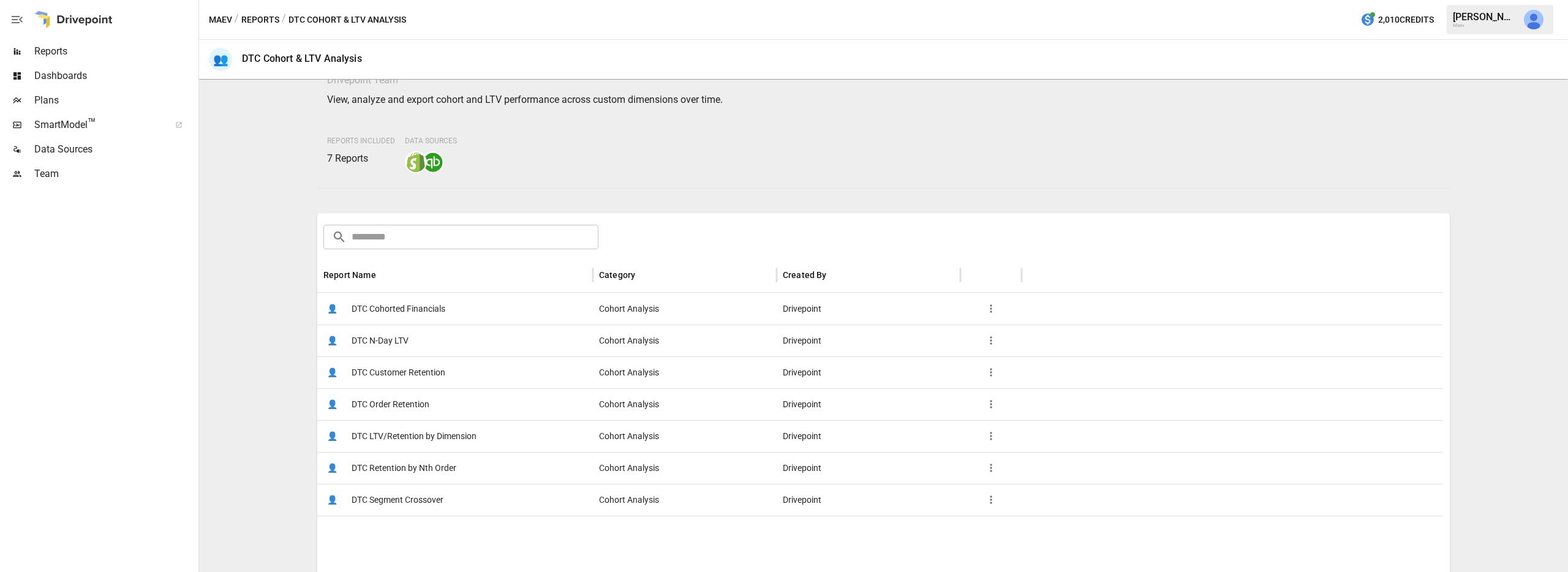
scroll to position [59, 0]
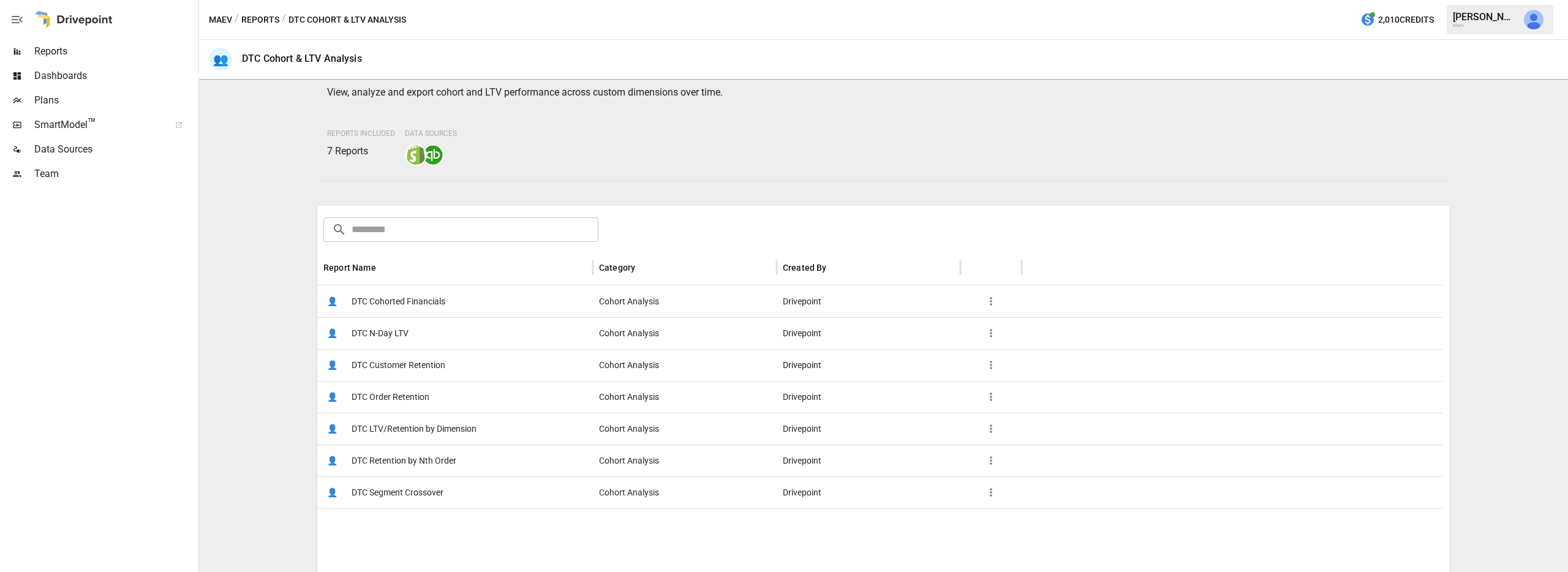
click at [406, 399] on span "DTC Order Retention" at bounding box center [390, 397] width 78 height 31
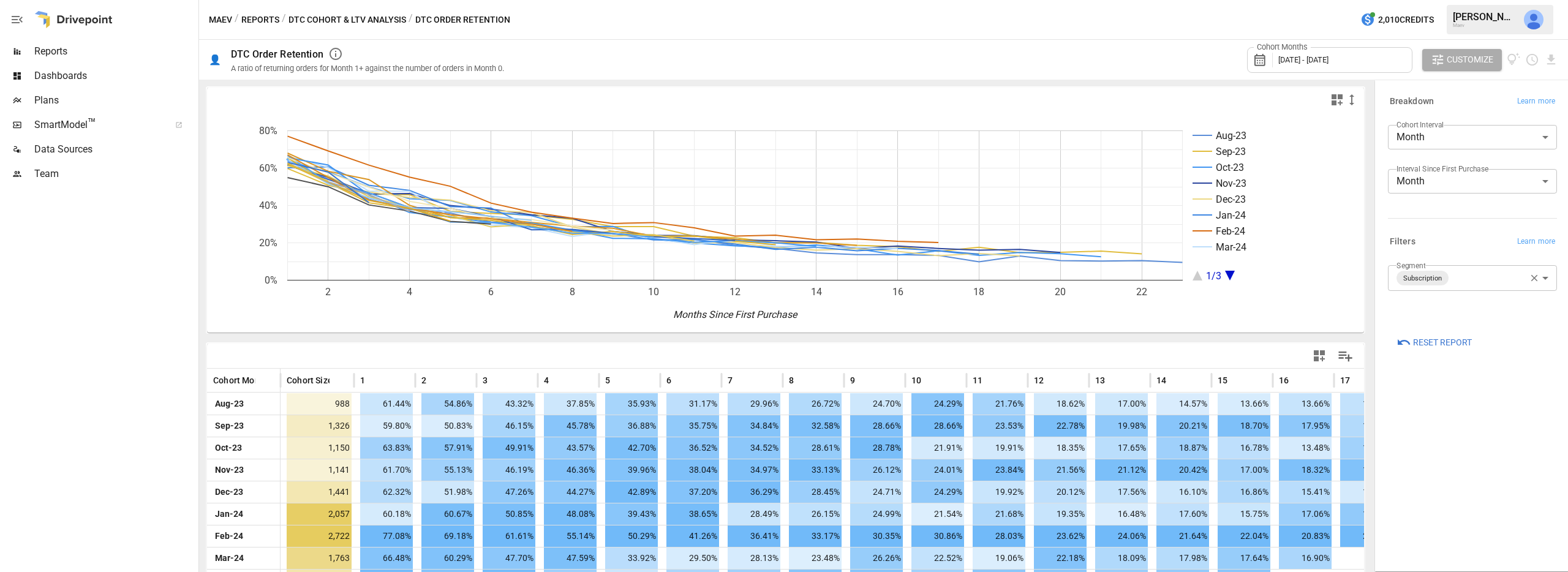
click at [926, 276] on rect "A chart." at bounding box center [1268, 206] width 153 height 150
click at [926, 274] on icon "A chart." at bounding box center [1230, 275] width 10 height 10
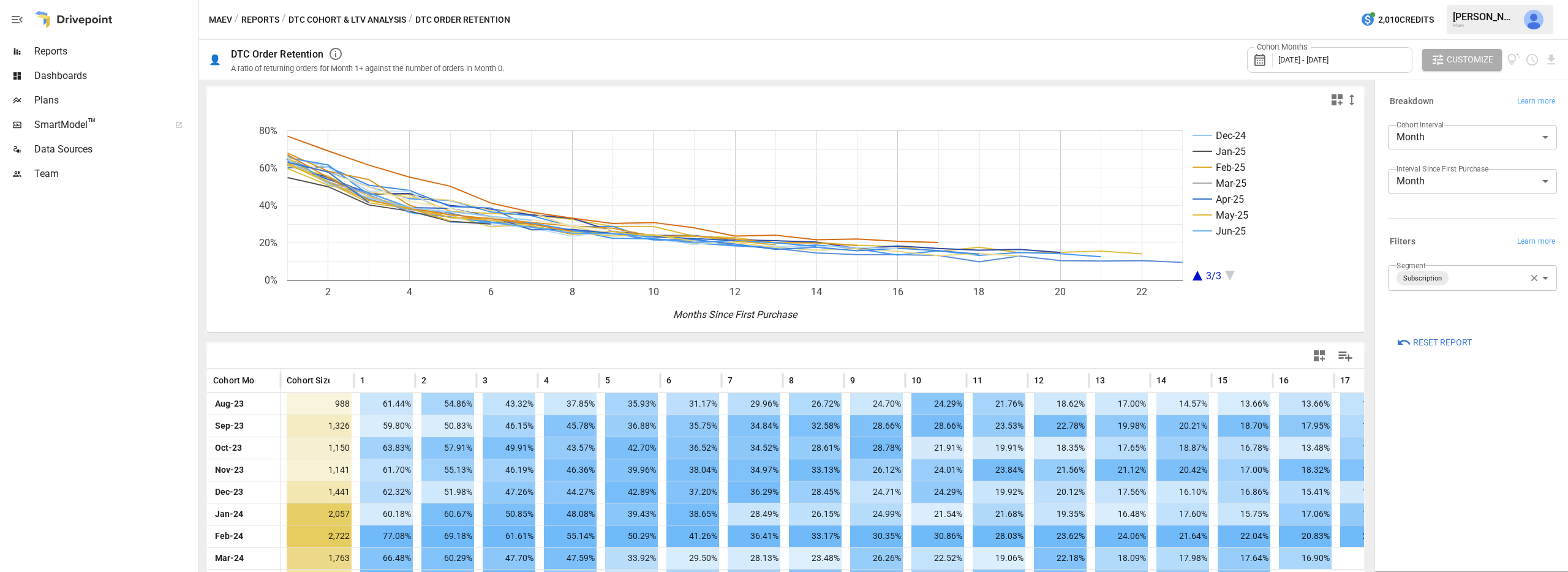
click at [926, 61] on div "Cohort Months [DATE] - [DATE]" at bounding box center [1330, 60] width 166 height 26
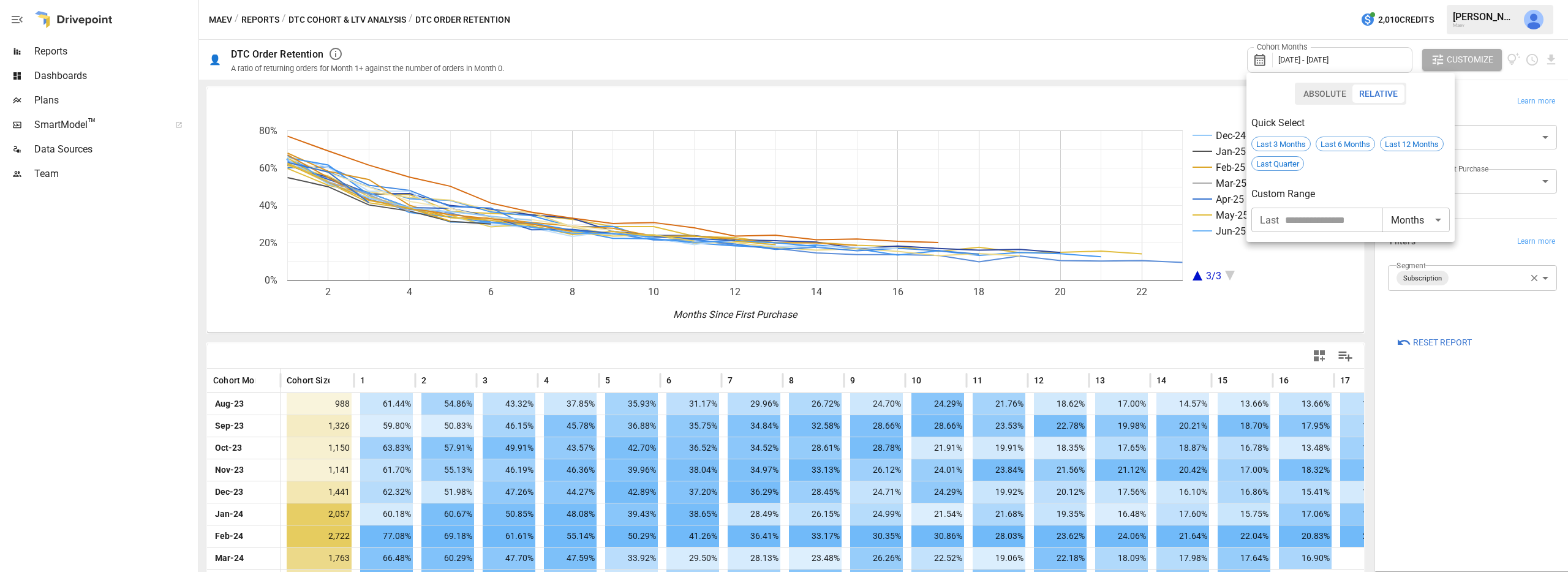
click at [926, 58] on div at bounding box center [784, 286] width 1568 height 572
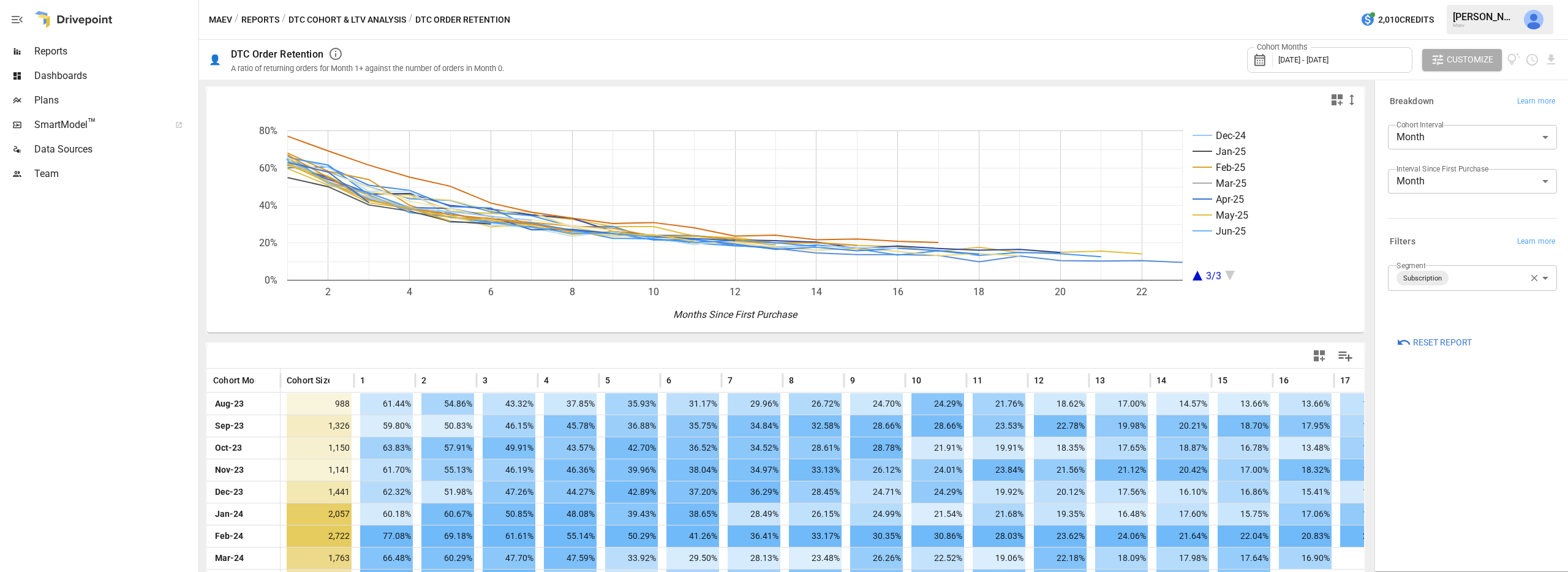
click at [926, 62] on div "Cohort Months [DATE] - [DATE]" at bounding box center [1330, 60] width 166 height 26
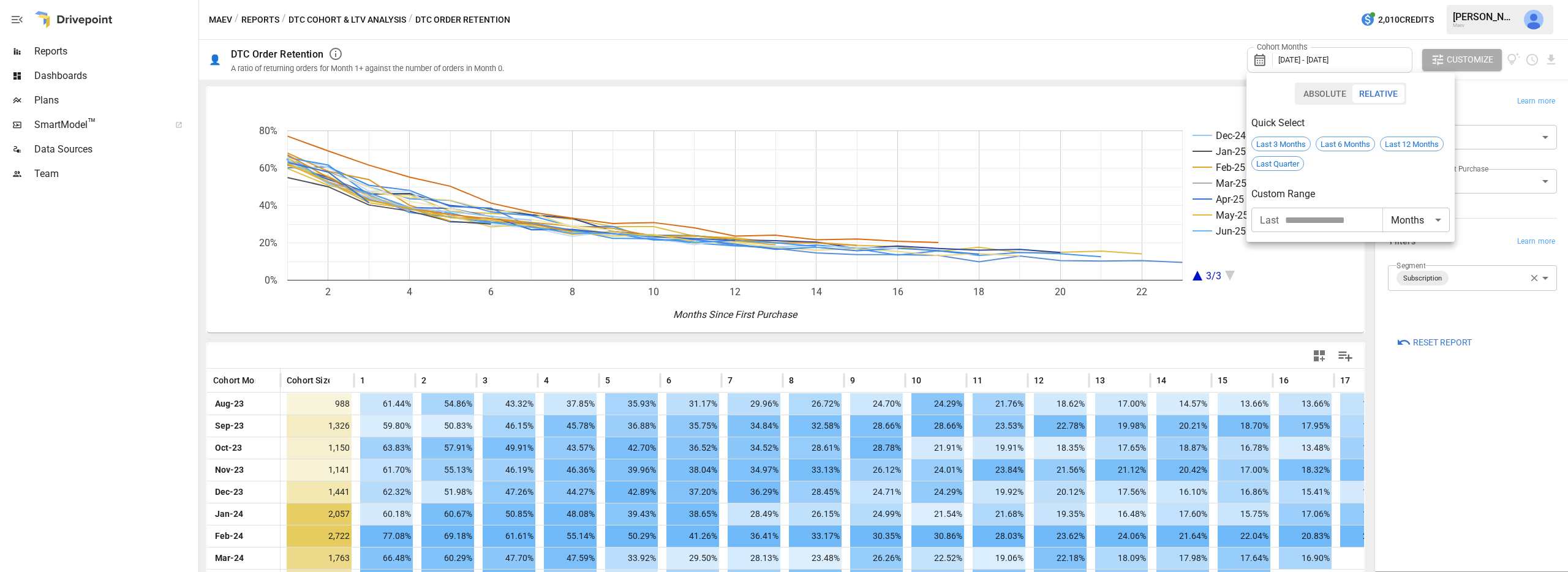
click at [926, 61] on div at bounding box center [784, 286] width 1568 height 572
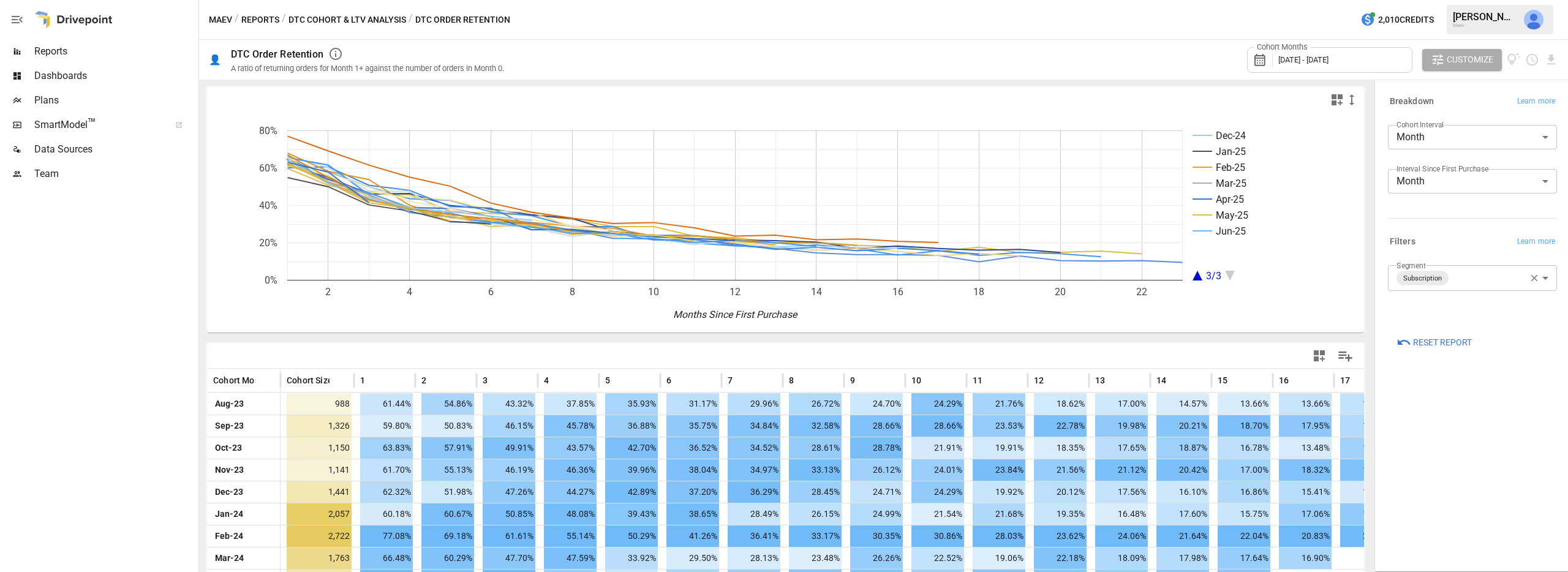
click at [926, 61] on span "[DATE] - [DATE]" at bounding box center [1303, 59] width 50 height 9
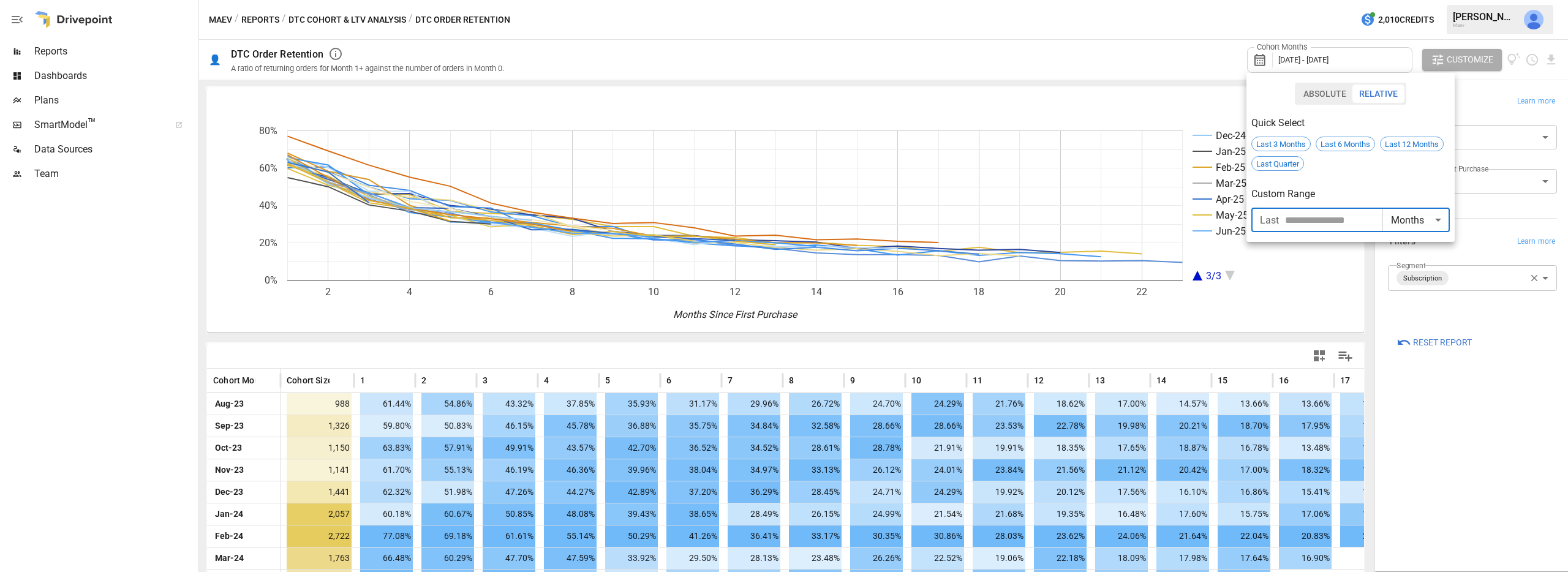
click at [926, 218] on input "**" at bounding box center [1334, 220] width 98 height 25
click at [926, 216] on input "**" at bounding box center [1334, 220] width 98 height 25
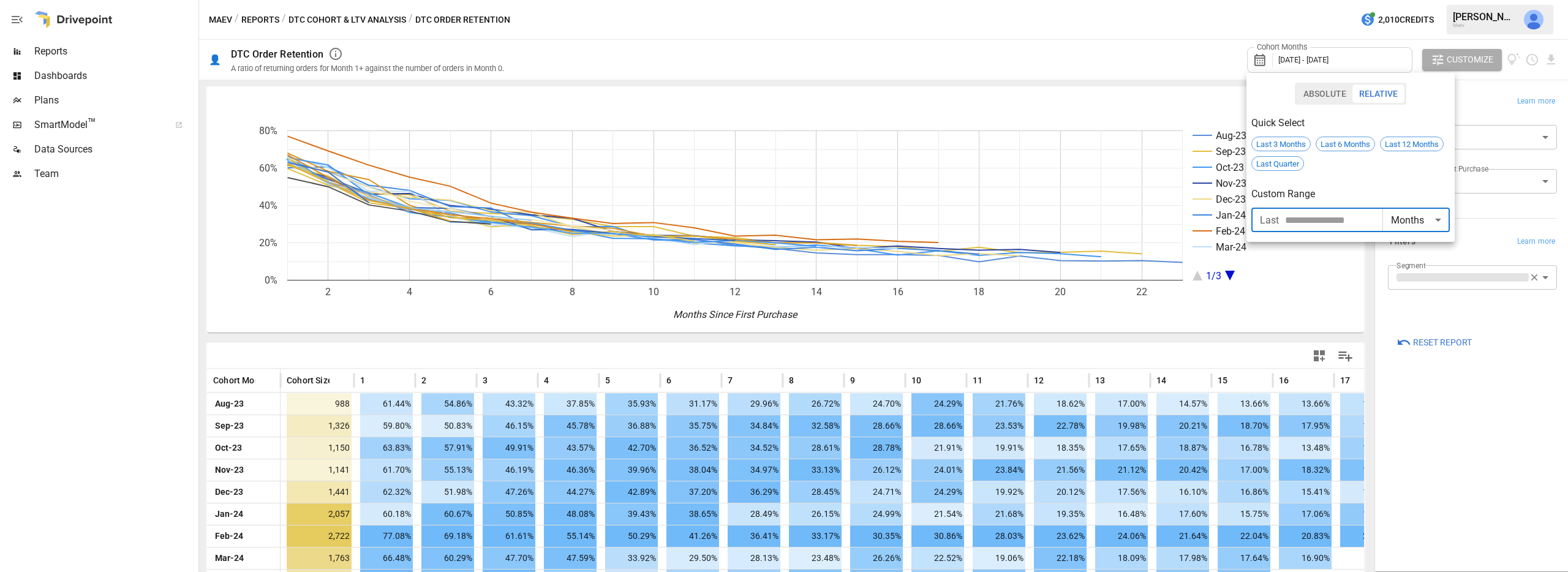
click at [926, 216] on input "**" at bounding box center [1334, 220] width 98 height 25
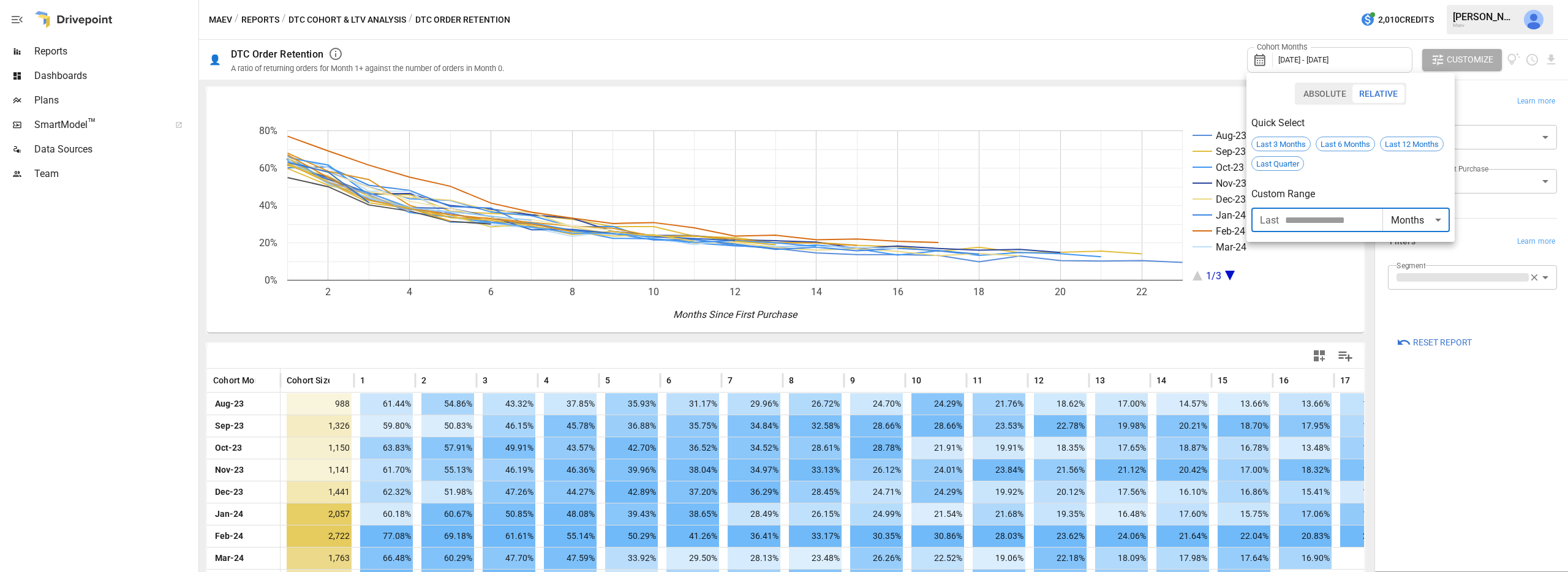
click at [926, 216] on input "**" at bounding box center [1334, 220] width 98 height 25
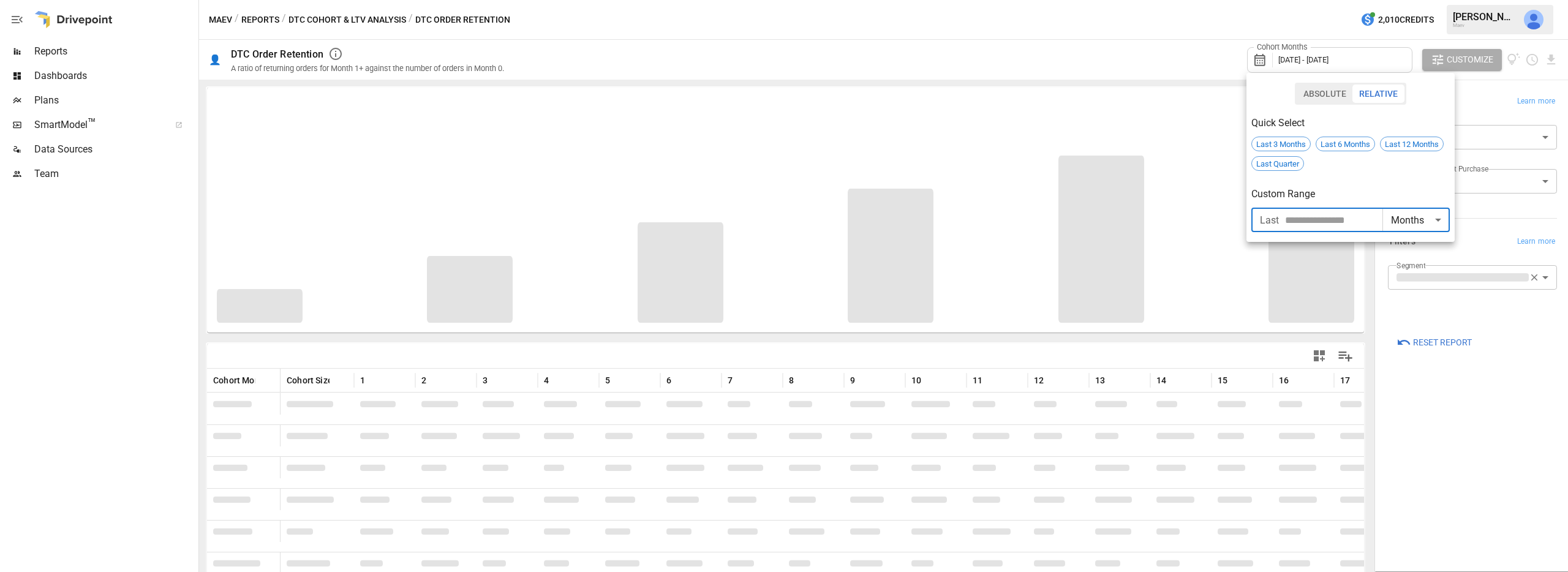
click at [926, 216] on input "**" at bounding box center [1334, 220] width 98 height 25
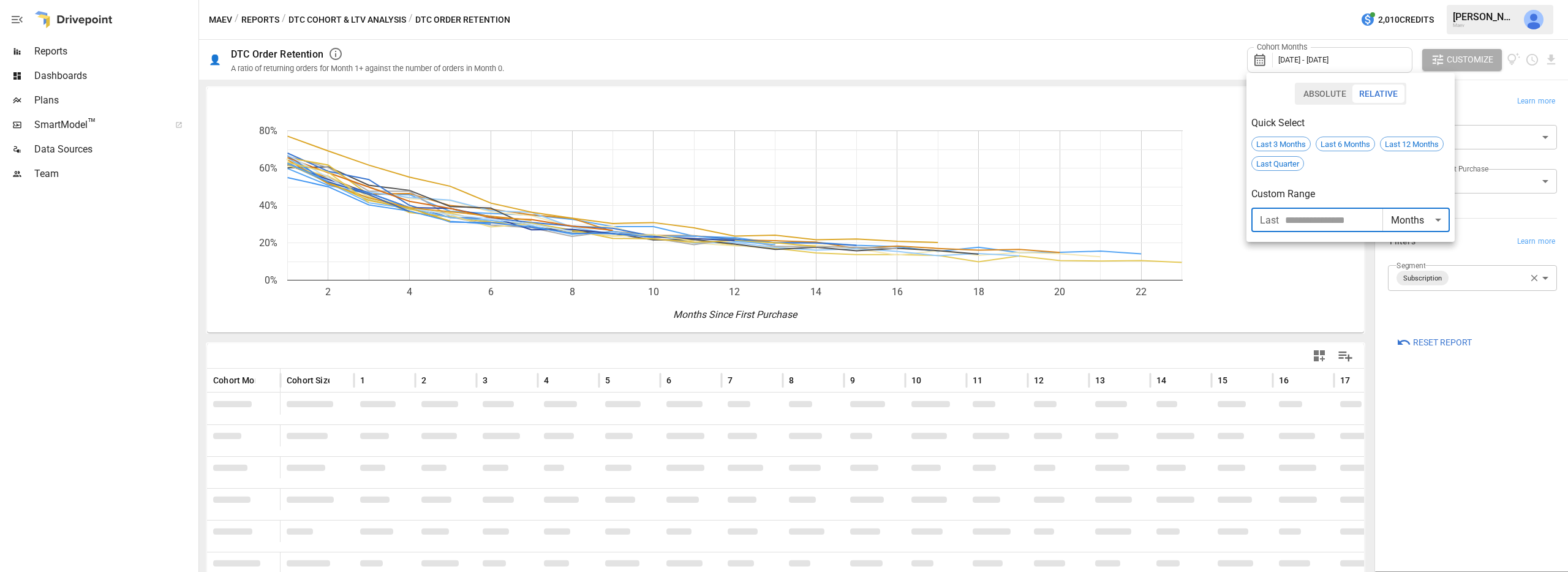
click at [926, 216] on input "**" at bounding box center [1334, 220] width 98 height 25
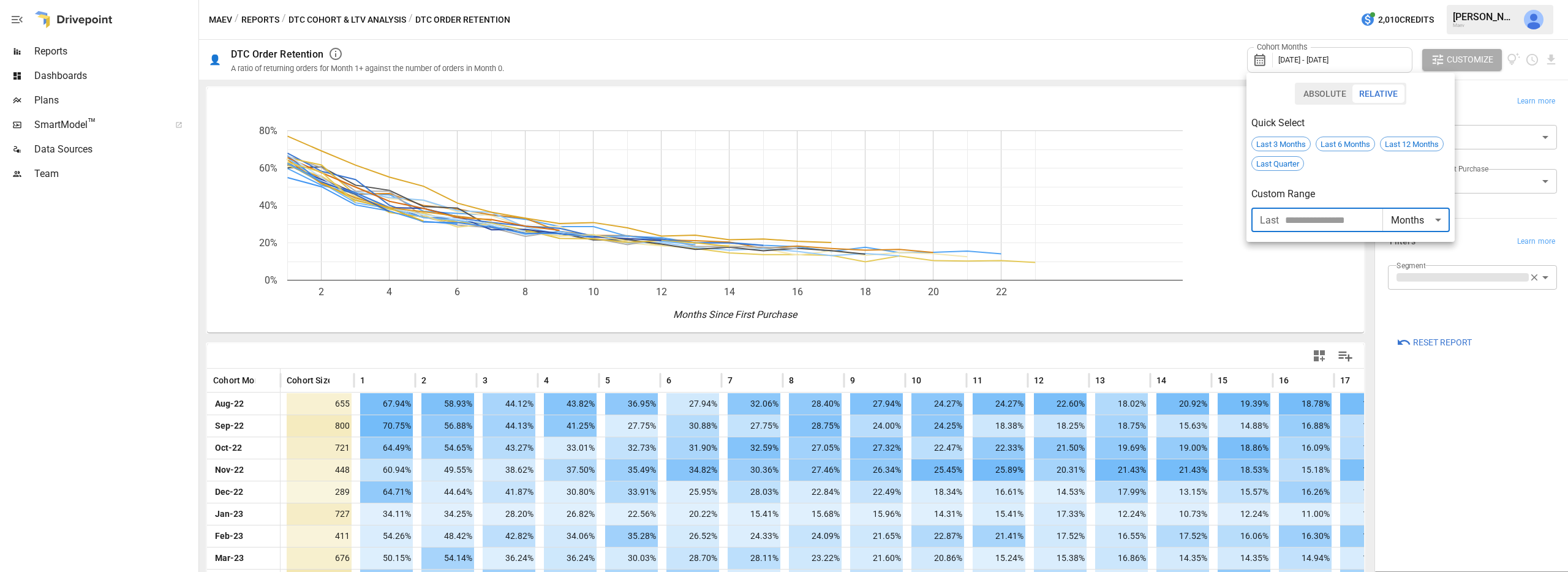
click at [926, 216] on input "**" at bounding box center [1334, 220] width 98 height 25
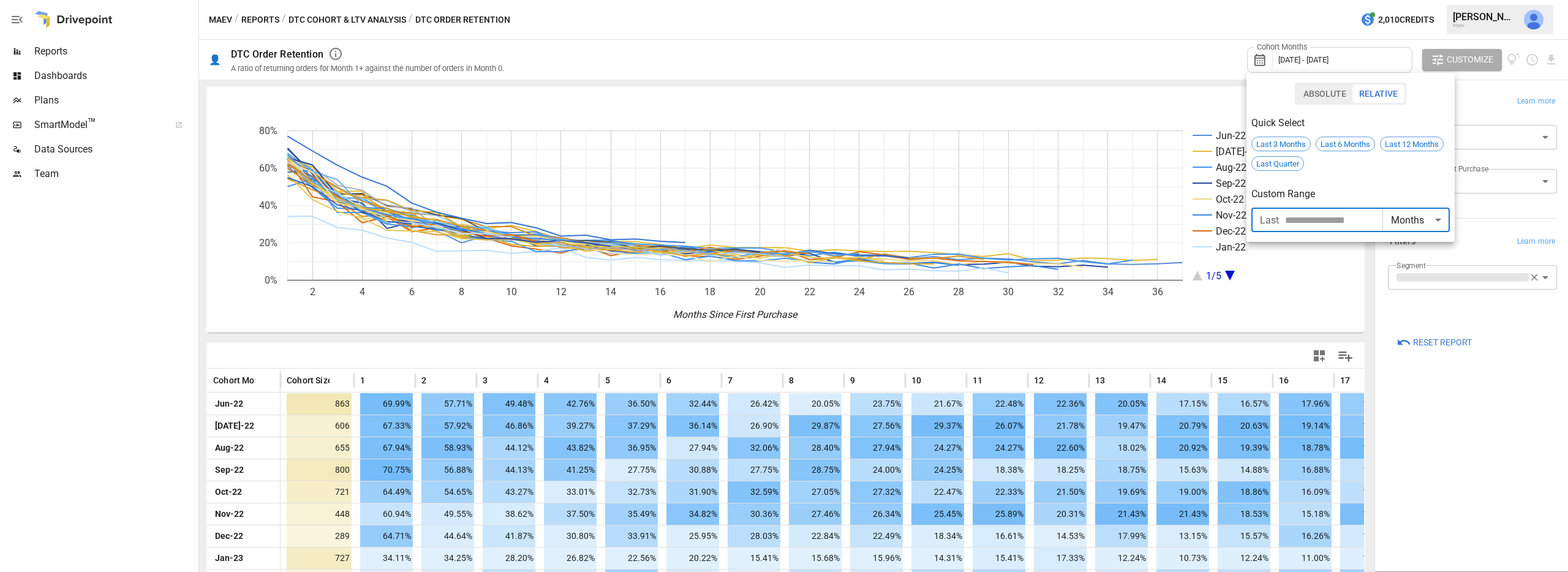
click at [926, 216] on input "**" at bounding box center [1334, 220] width 98 height 25
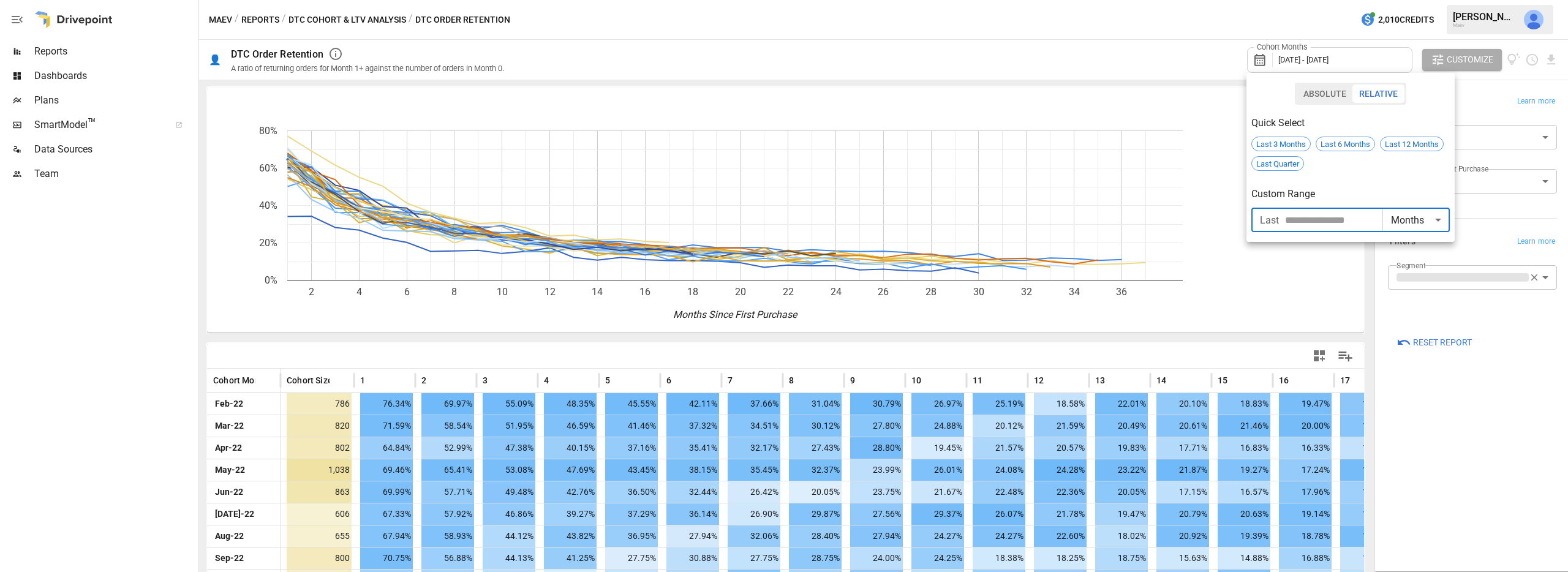
click at [926, 216] on input "**" at bounding box center [1334, 220] width 98 height 25
type input "**"
click at [926, 216] on input "**" at bounding box center [1334, 220] width 98 height 25
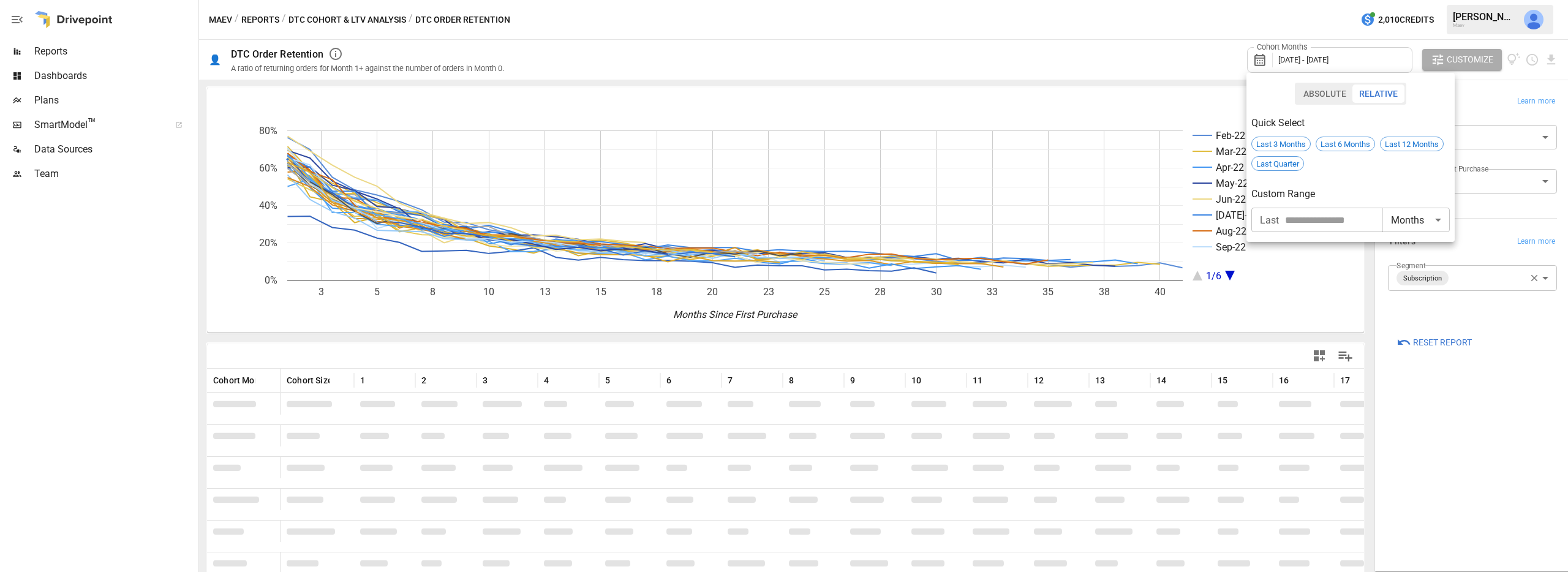
click at [926, 51] on div at bounding box center [784, 286] width 1568 height 572
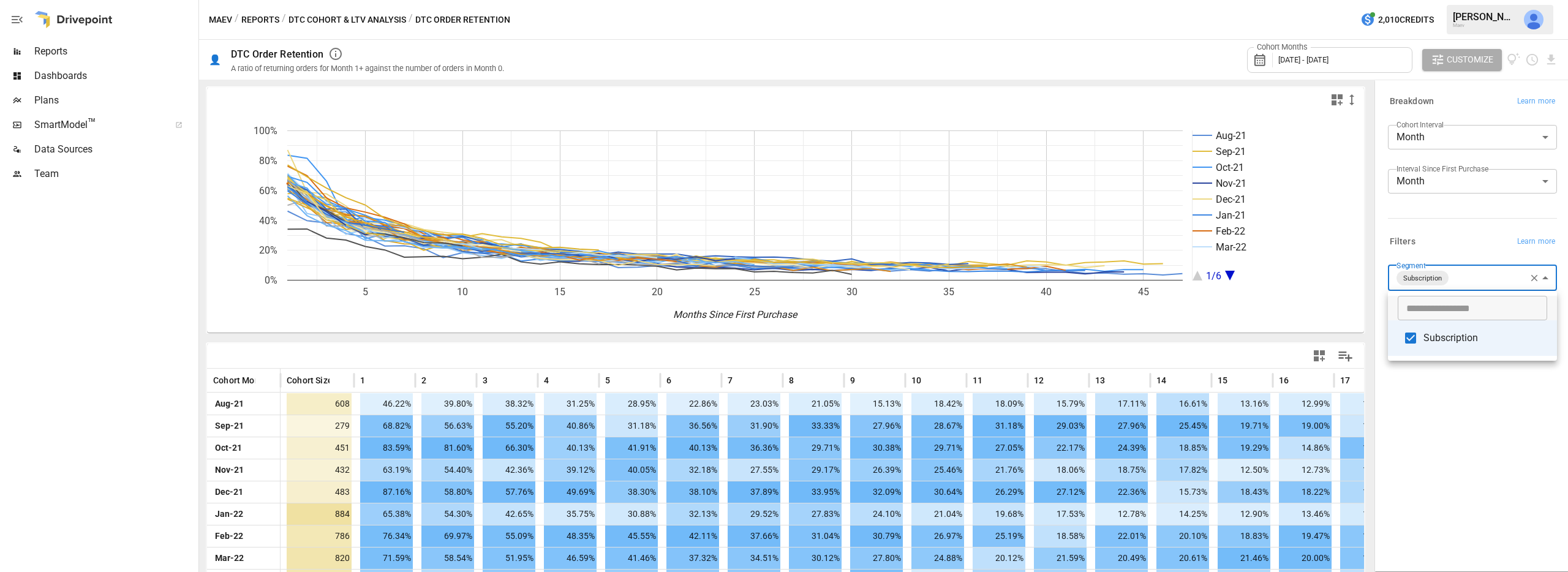
click at [926, 0] on body "Reports Dashboards Plans SmartModel ™ Data Sources Team Maev / Reports / DTC Co…" at bounding box center [784, 0] width 1568 height 0
click at [926, 253] on div at bounding box center [784, 286] width 1568 height 572
click at [926, 0] on body "Reports Dashboards Plans SmartModel ™ Data Sources Team Maev / Reports / DTC Co…" at bounding box center [784, 0] width 1568 height 0
click at [926, 326] on li "Subscription" at bounding box center [1472, 338] width 169 height 35
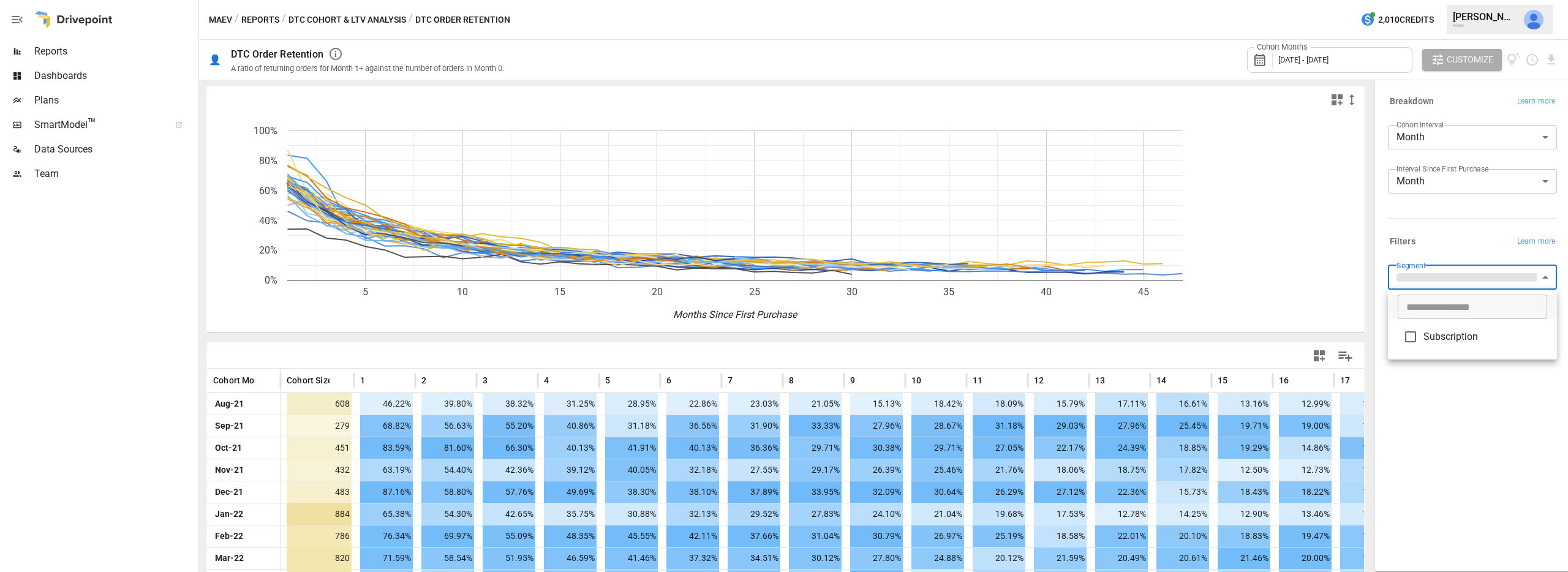
click at [926, 317] on input "text" at bounding box center [1472, 306] width 150 height 25
click at [926, 231] on div at bounding box center [784, 286] width 1568 height 572
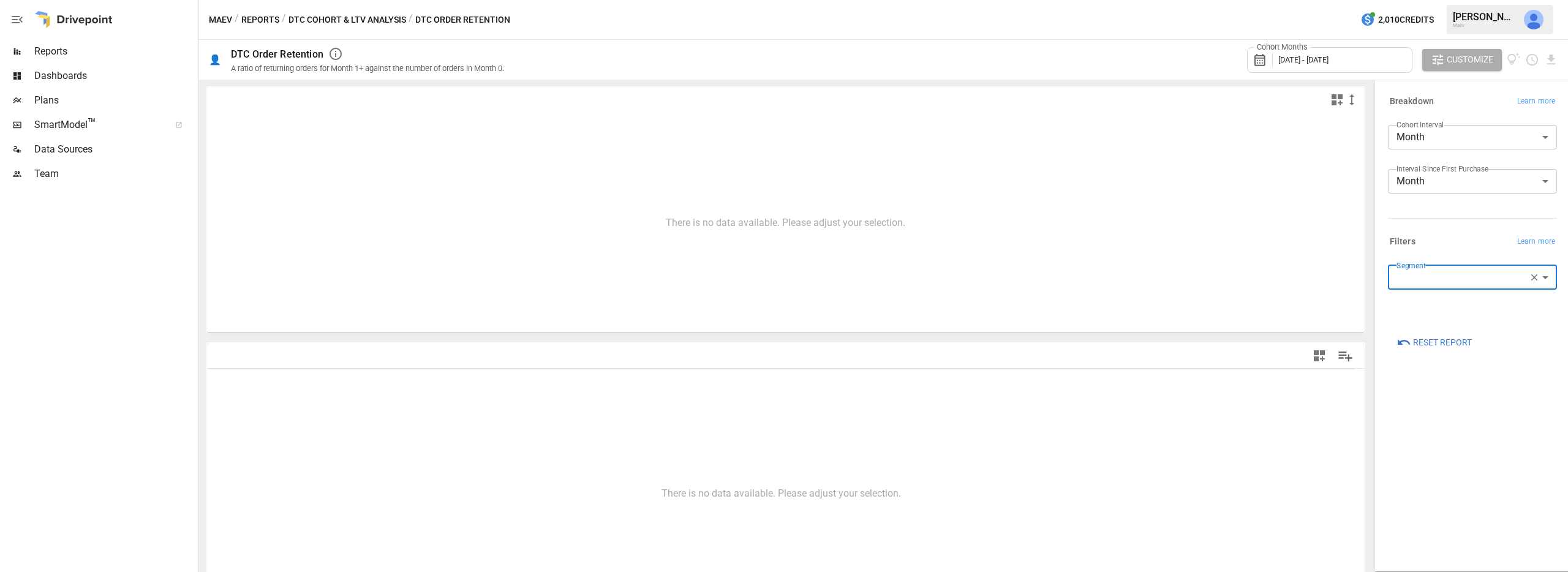
click at [65, 74] on span "Dashboards" at bounding box center [115, 76] width 162 height 14
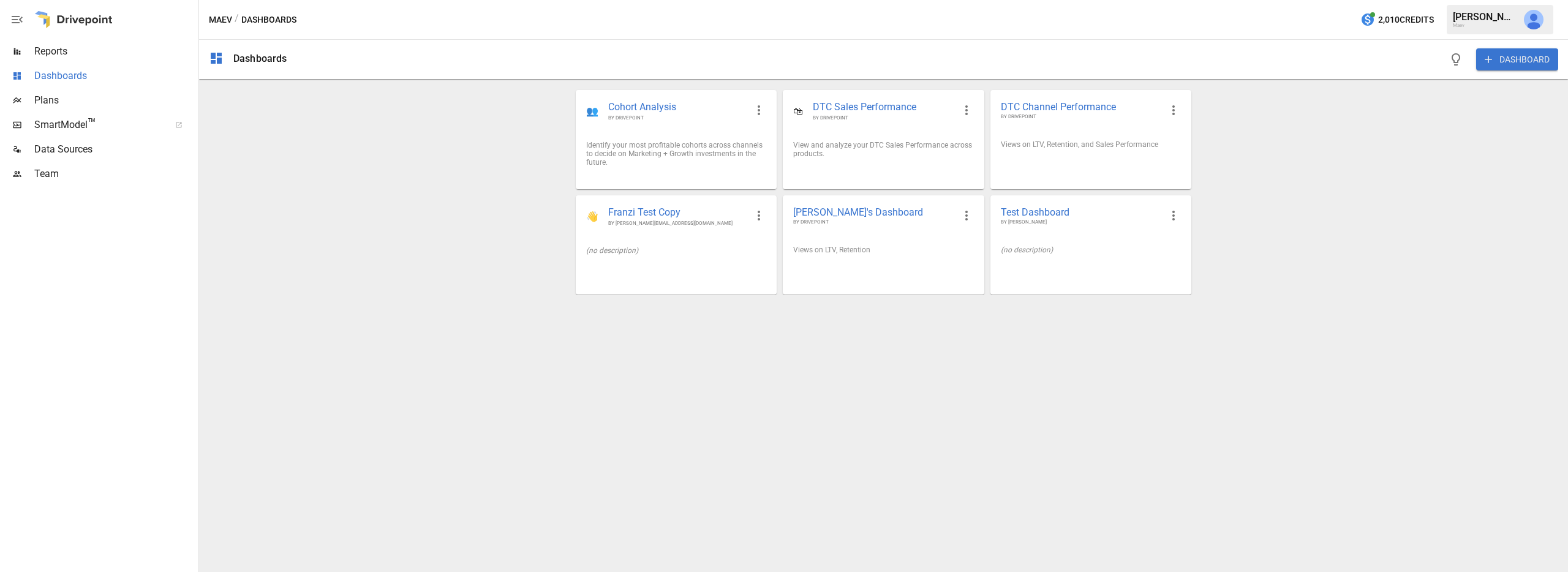
click at [65, 74] on span "Dashboards" at bounding box center [115, 76] width 162 height 14
click at [854, 210] on span "[PERSON_NAME]'s Dashboard" at bounding box center [873, 212] width 161 height 13
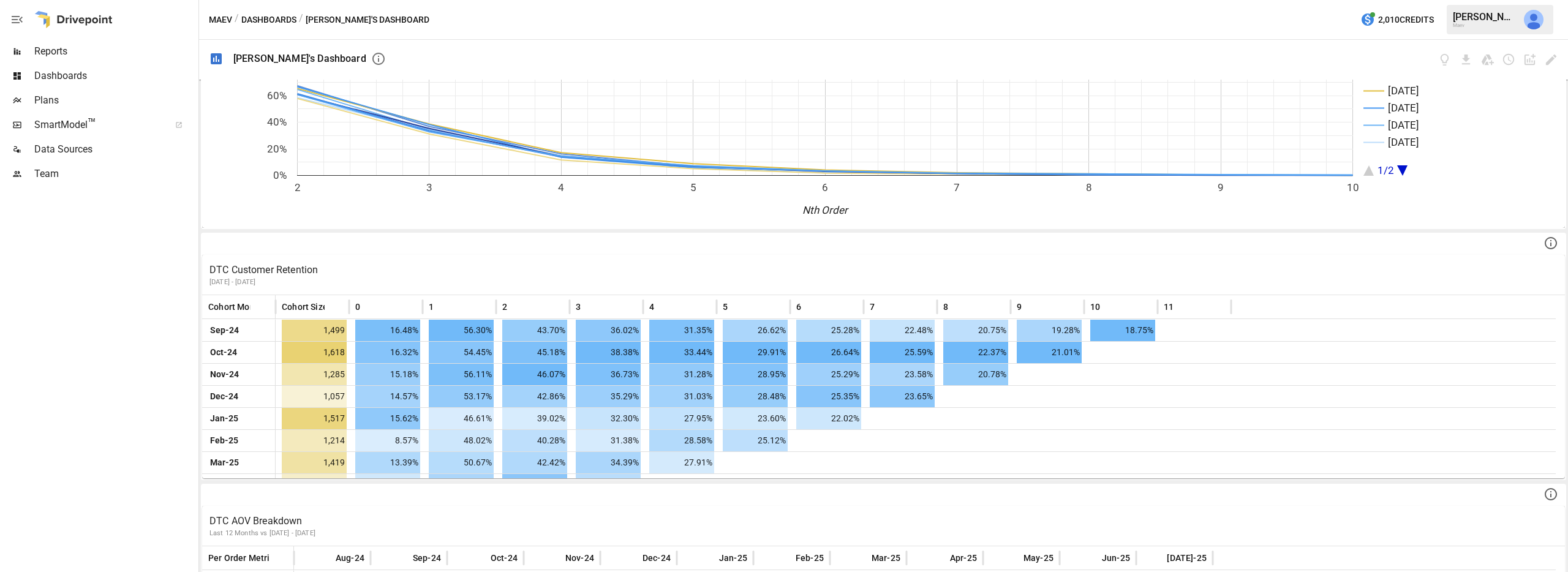
scroll to position [419, 0]
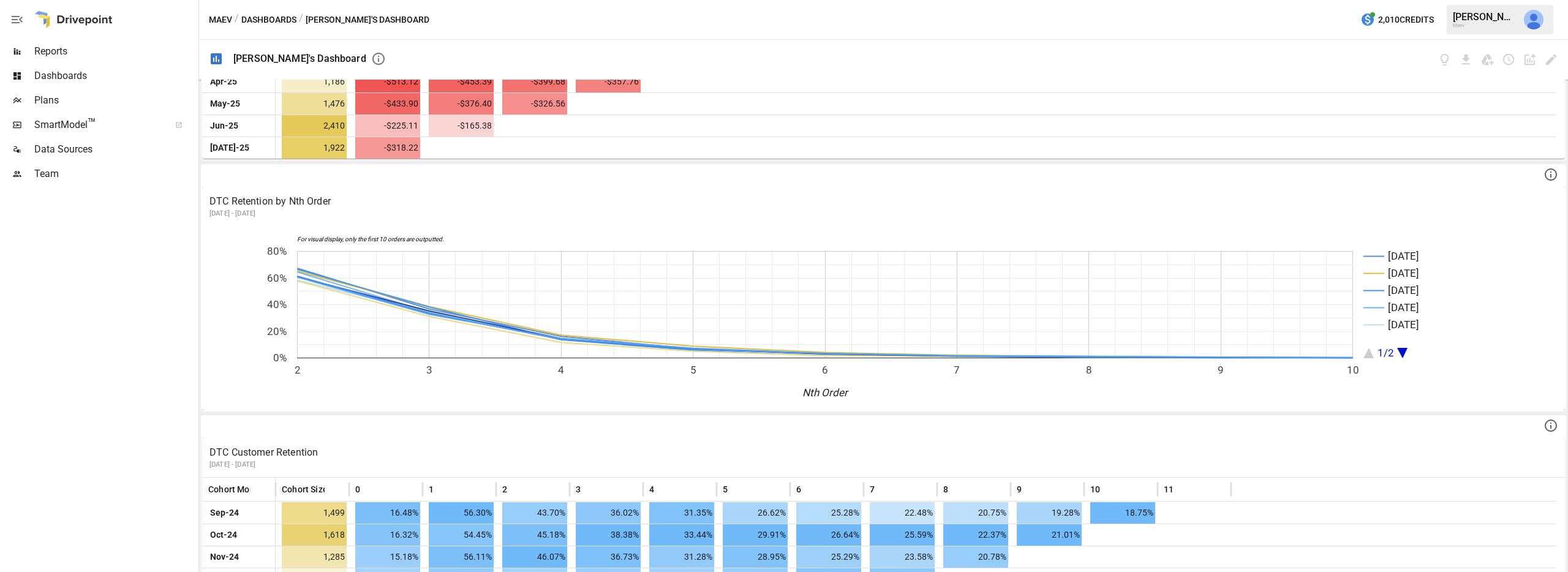
click at [64, 78] on span "Dashboards" at bounding box center [115, 76] width 162 height 14
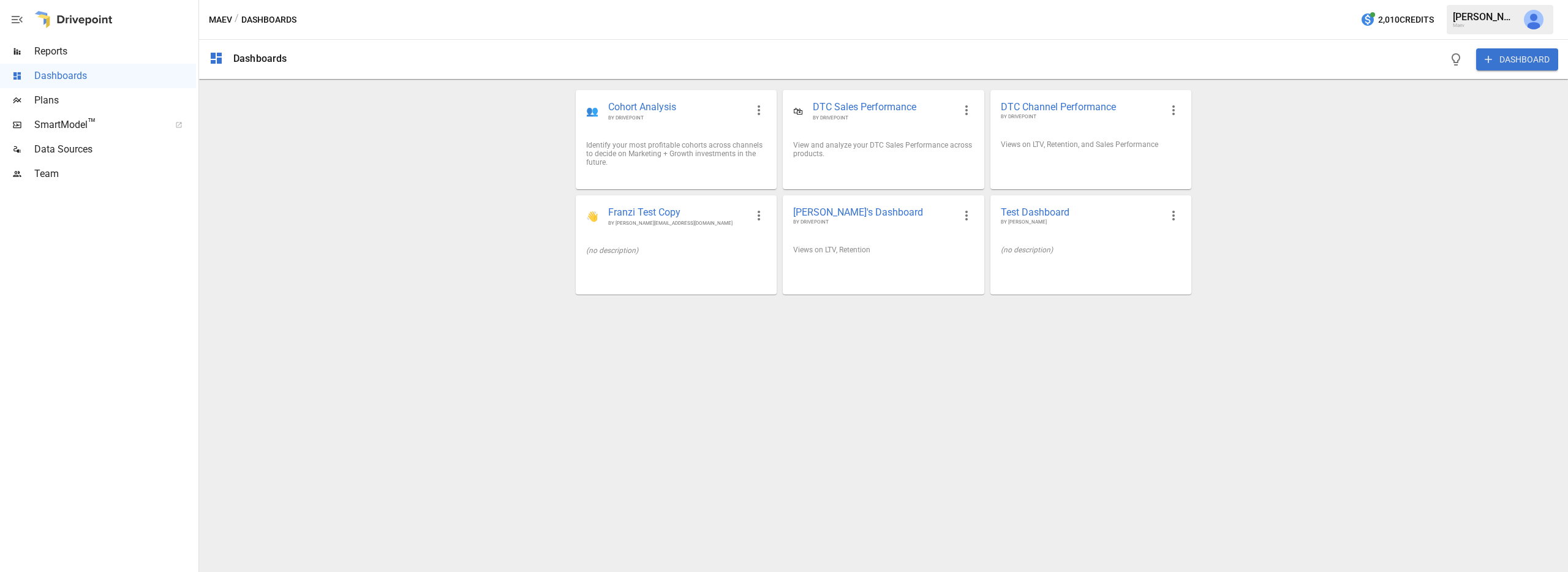
click at [57, 99] on span "Plans" at bounding box center [115, 100] width 162 height 14
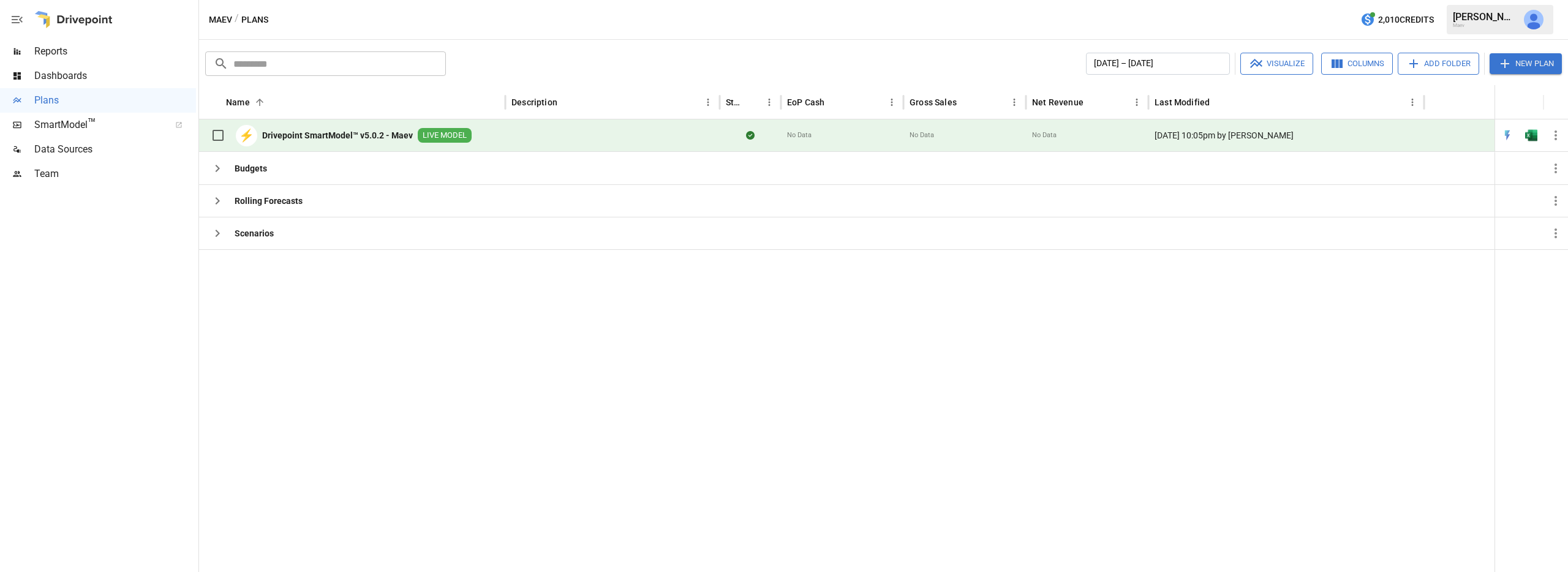
click at [56, 115] on div "SmartModel ™" at bounding box center [98, 125] width 196 height 25
